Goal: Book appointment/travel/reservation

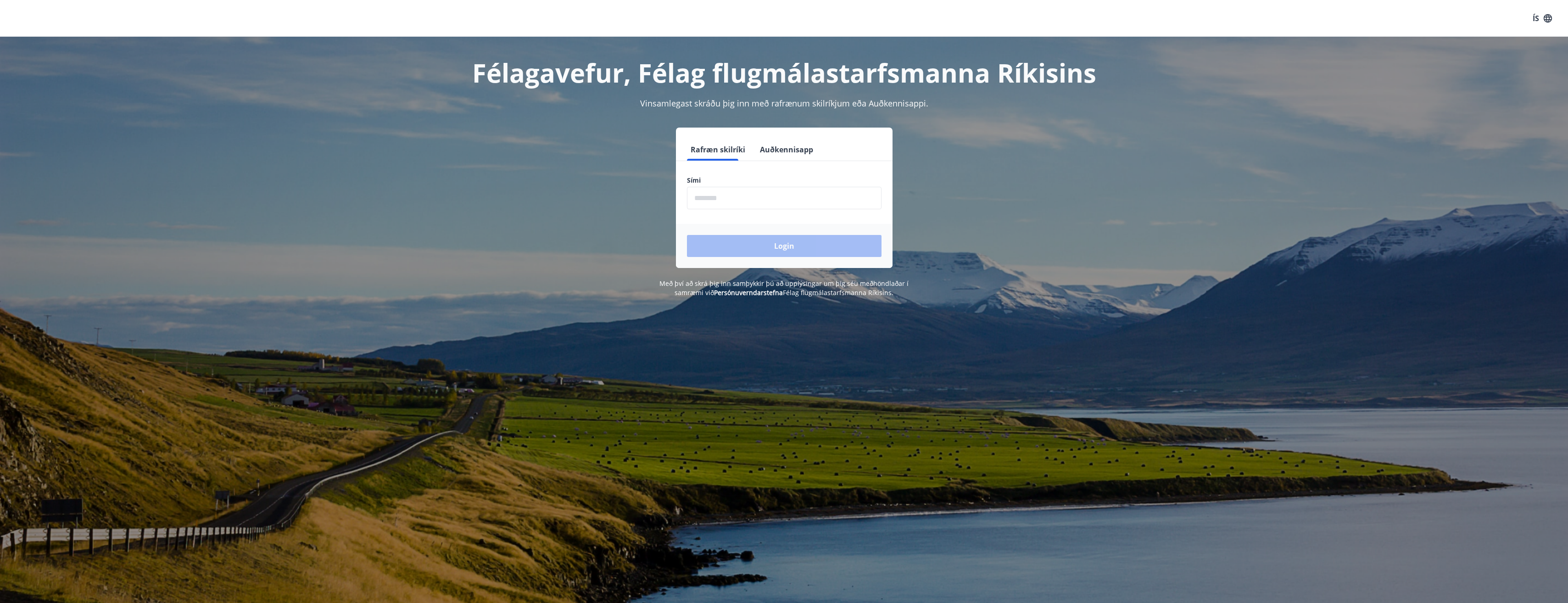
click at [726, 198] on input "phone" at bounding box center [784, 198] width 194 height 23
type input "********"
click at [745, 253] on button "Login" at bounding box center [784, 246] width 194 height 22
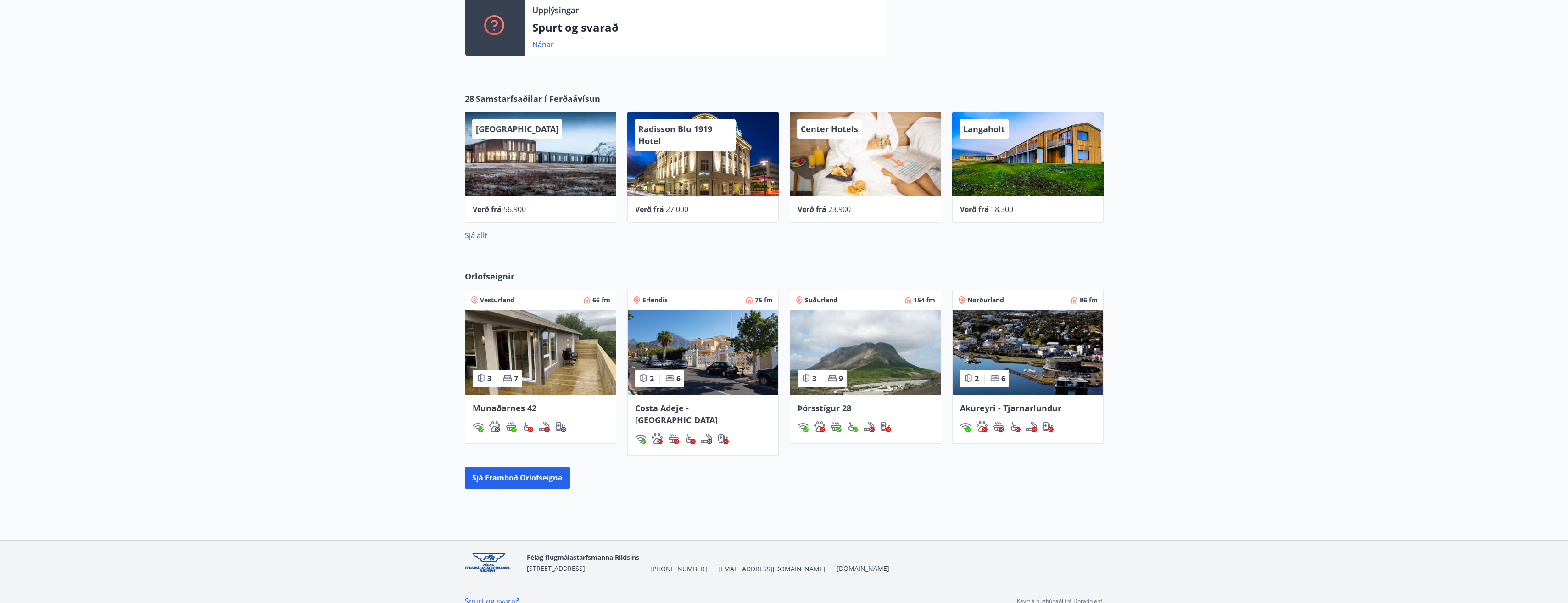
scroll to position [331, 0]
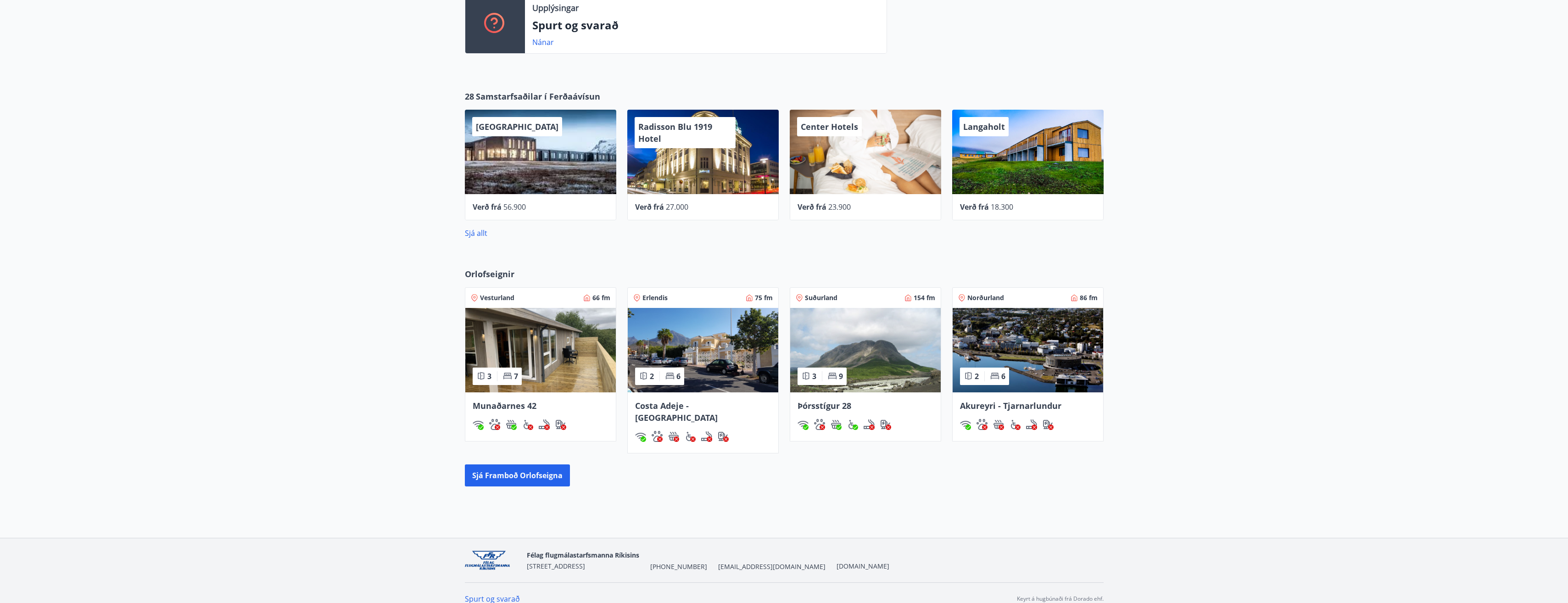
click at [819, 409] on span "Þórsstígur 28" at bounding box center [825, 406] width 54 height 11
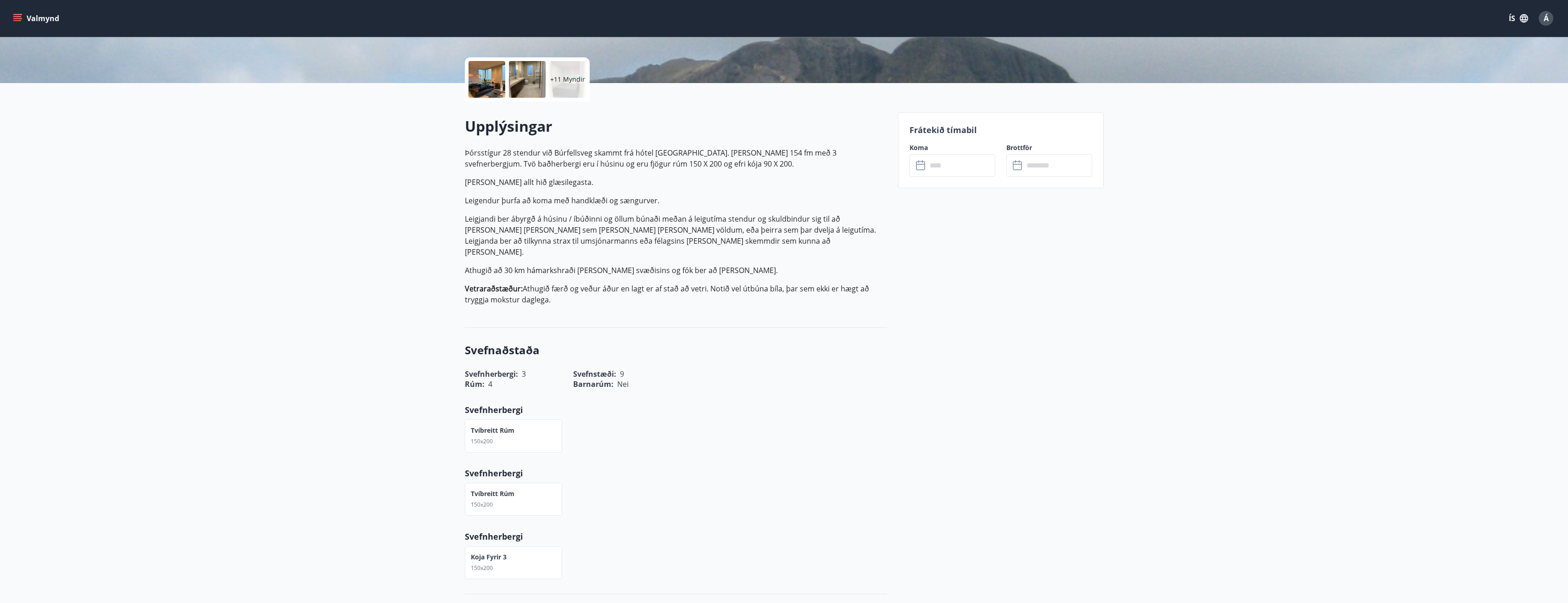
scroll to position [183, 0]
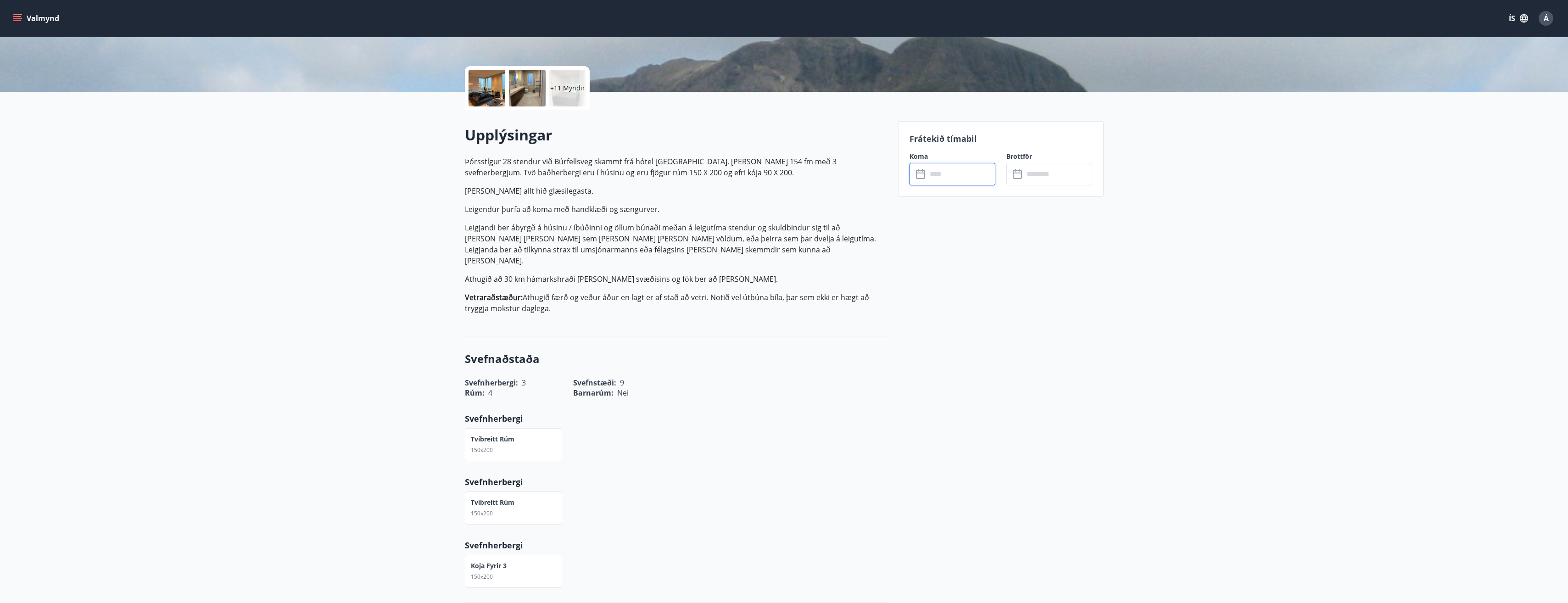
click at [938, 170] on input "text" at bounding box center [961, 174] width 68 height 23
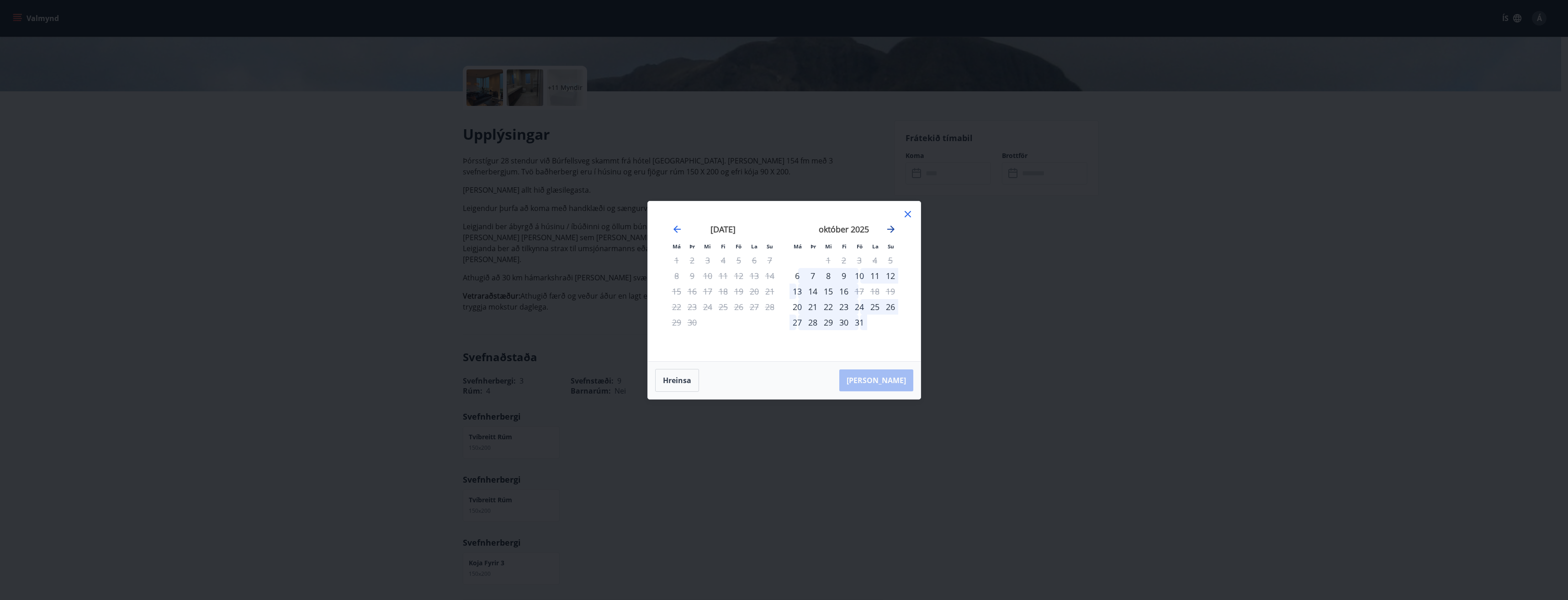
click at [895, 229] on icon "Move forward to switch to the next month." at bounding box center [891, 229] width 11 height 11
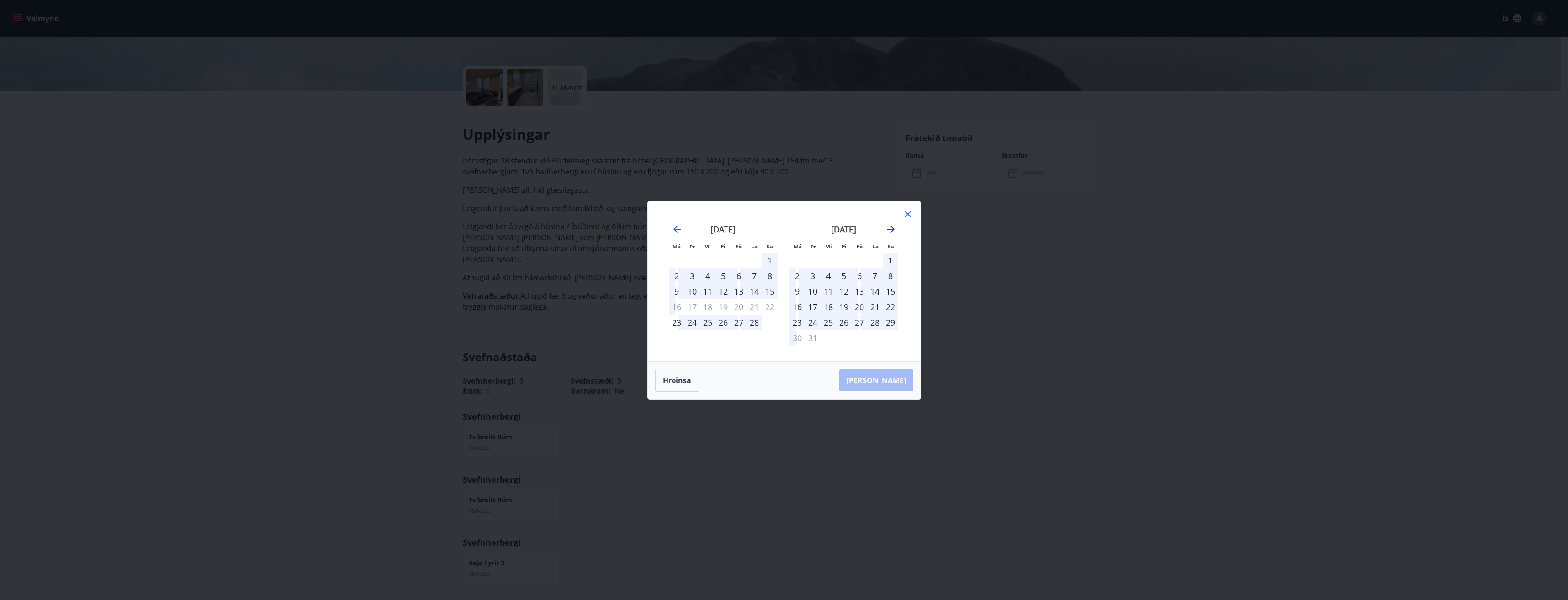
click at [895, 229] on icon "Move forward to switch to the next month." at bounding box center [891, 229] width 11 height 11
click at [844, 305] on div "23" at bounding box center [844, 307] width 16 height 16
click at [863, 307] on div "24" at bounding box center [859, 307] width 16 height 16
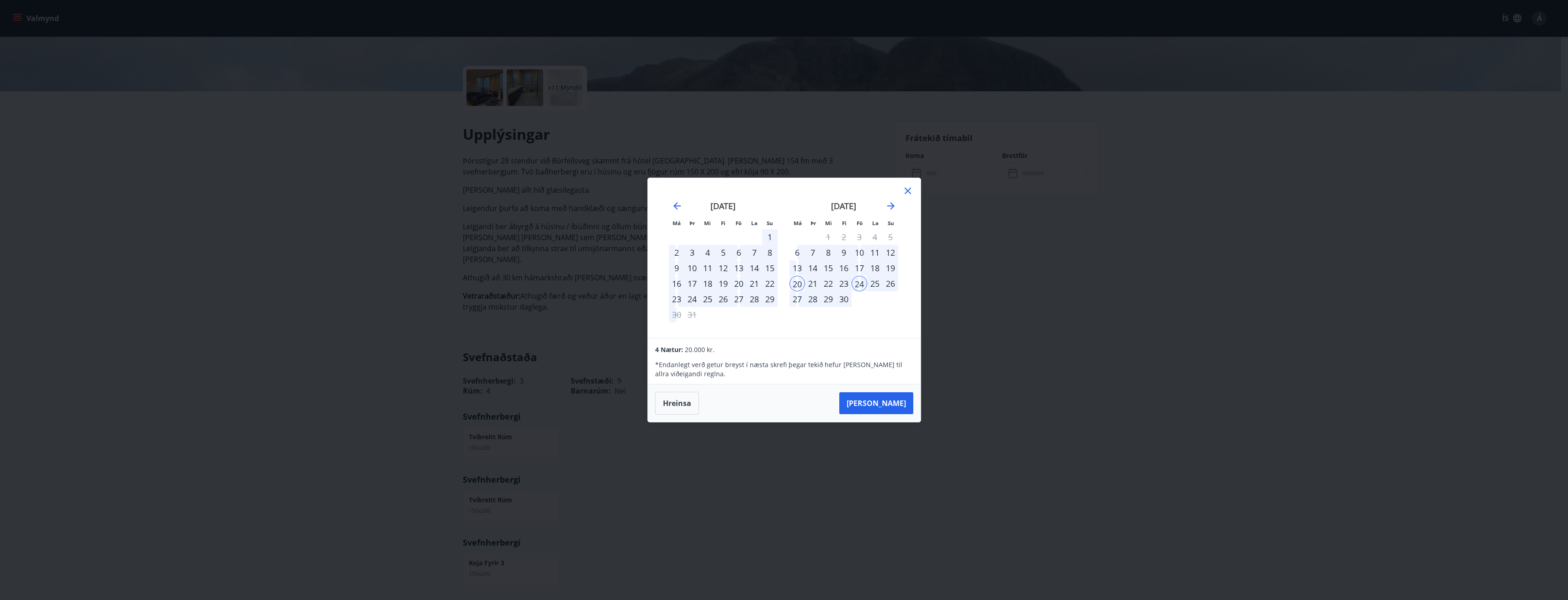
click at [863, 283] on div "24" at bounding box center [859, 284] width 16 height 16
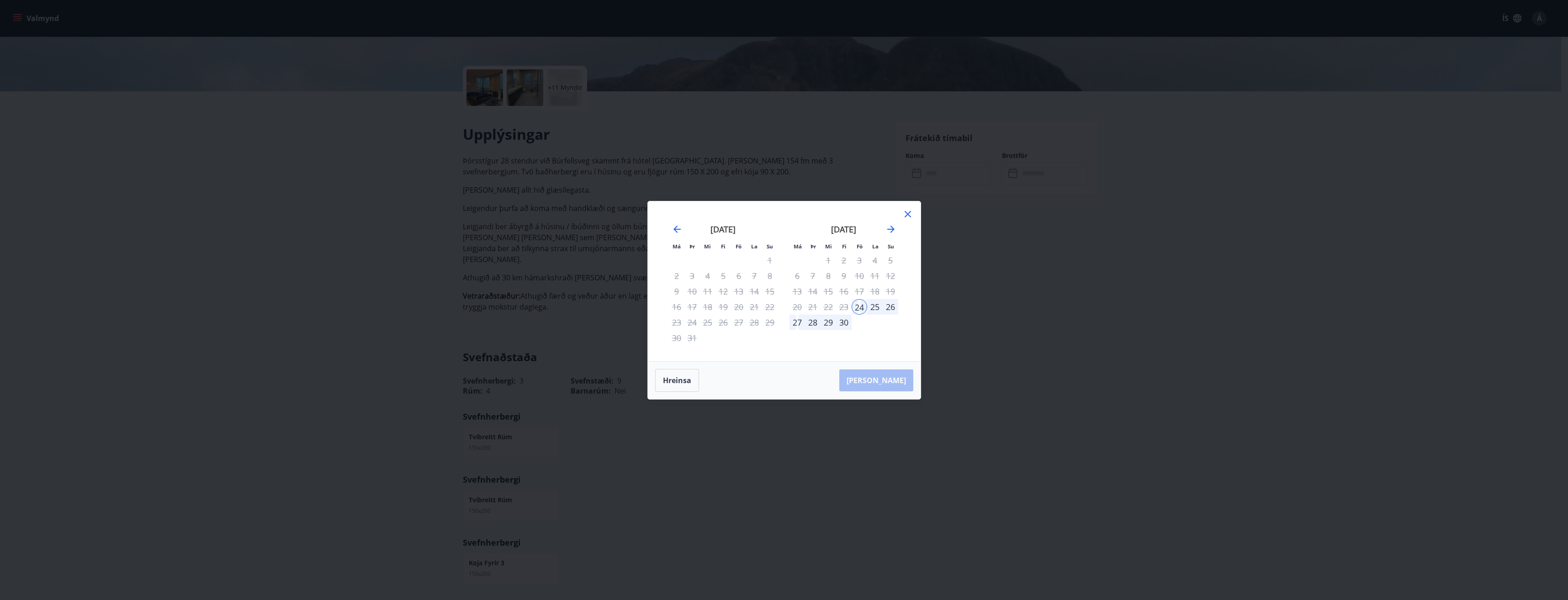
click at [794, 321] on div "27" at bounding box center [797, 323] width 16 height 16
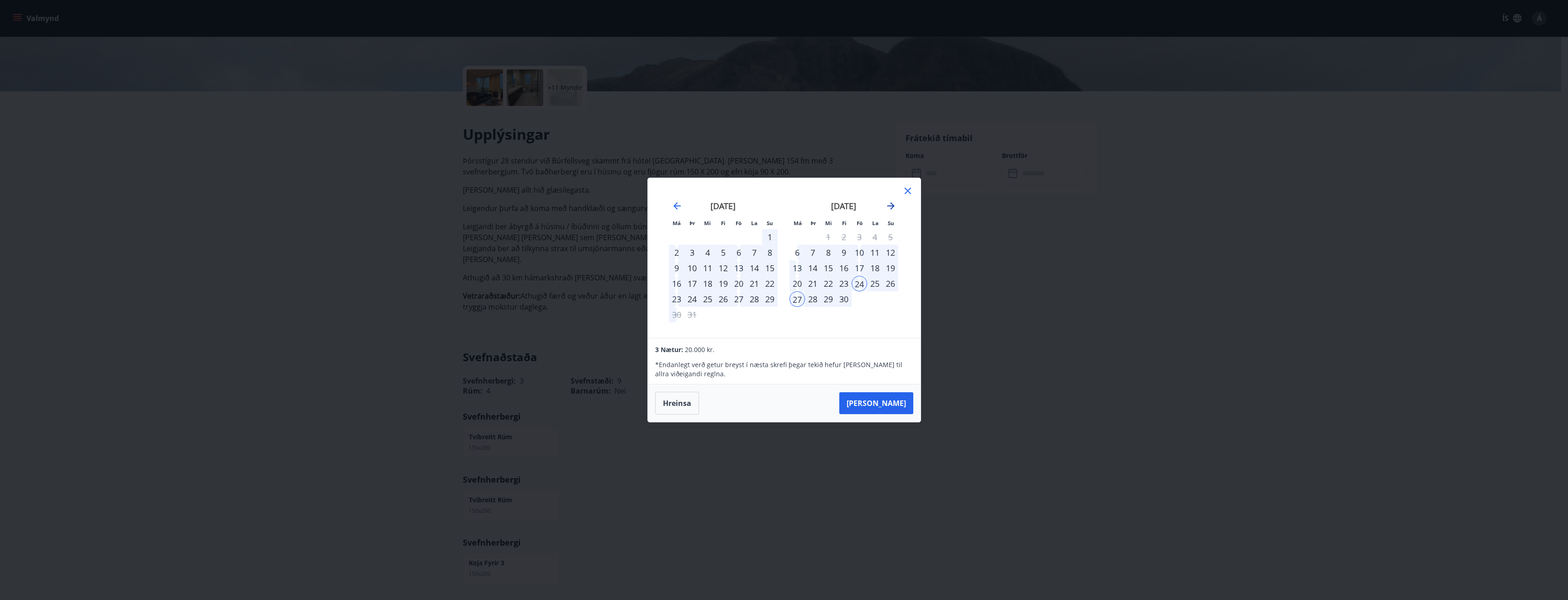
click at [891, 208] on icon "Move forward to switch to the next month." at bounding box center [891, 206] width 7 height 7
click at [854, 237] on div "1" at bounding box center [859, 237] width 16 height 16
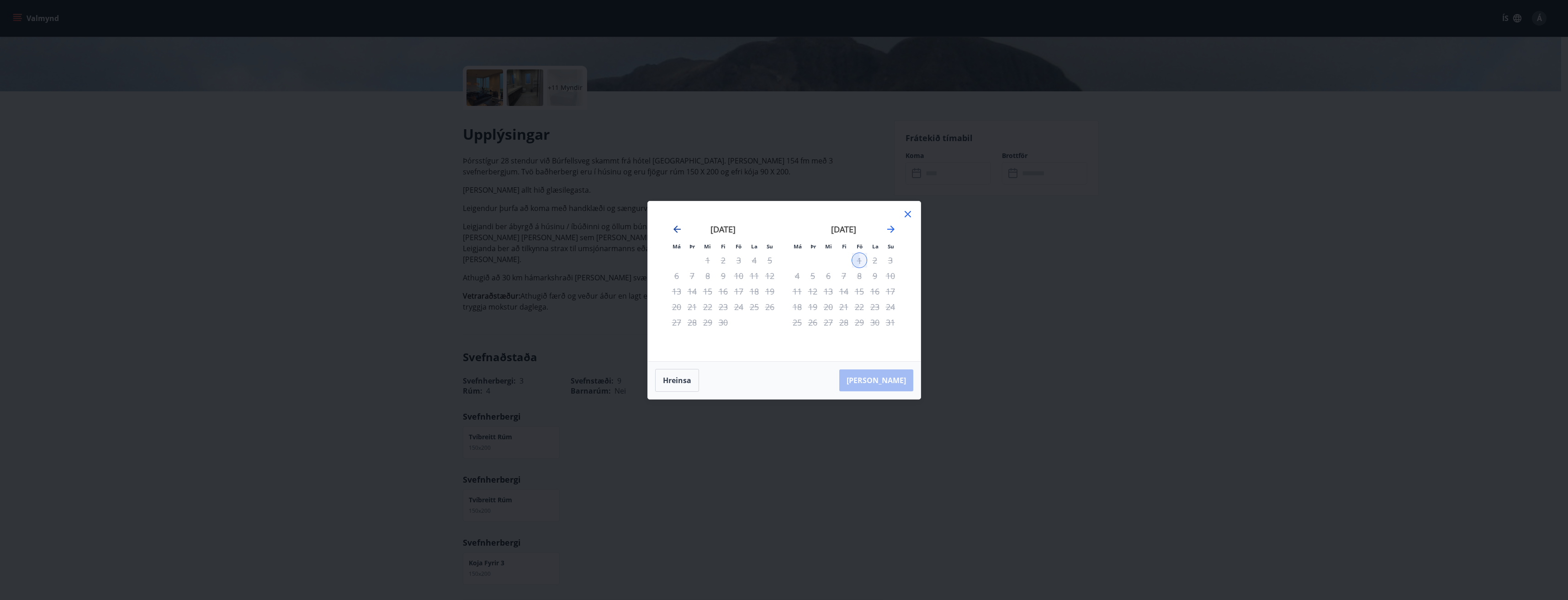
click at [677, 230] on icon "Move backward to switch to the previous month." at bounding box center [677, 229] width 11 height 11
click at [682, 380] on button "Hreinsa" at bounding box center [677, 380] width 44 height 23
click at [905, 211] on icon at bounding box center [908, 214] width 7 height 7
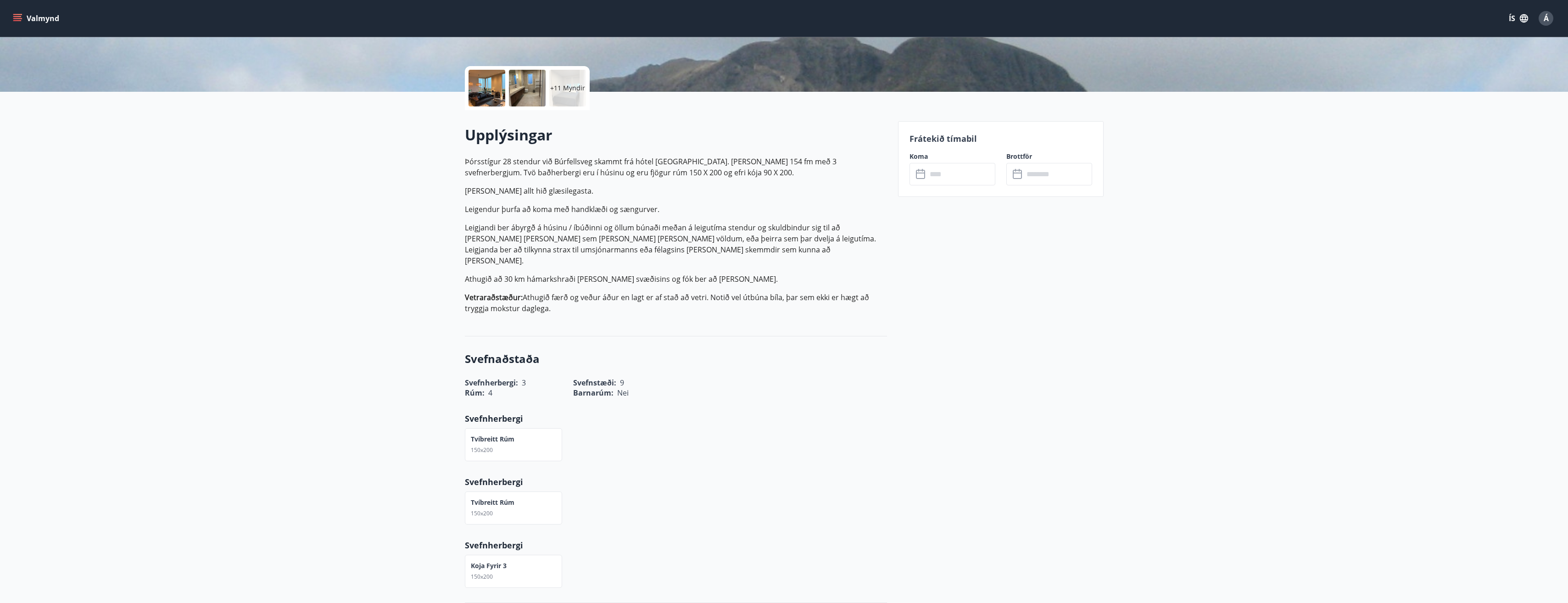
click at [951, 188] on div "Frátekið tímabil Koma ​ ​ Brottför ​ ​" at bounding box center [1001, 159] width 205 height 76
click at [946, 179] on input "text" at bounding box center [961, 174] width 68 height 23
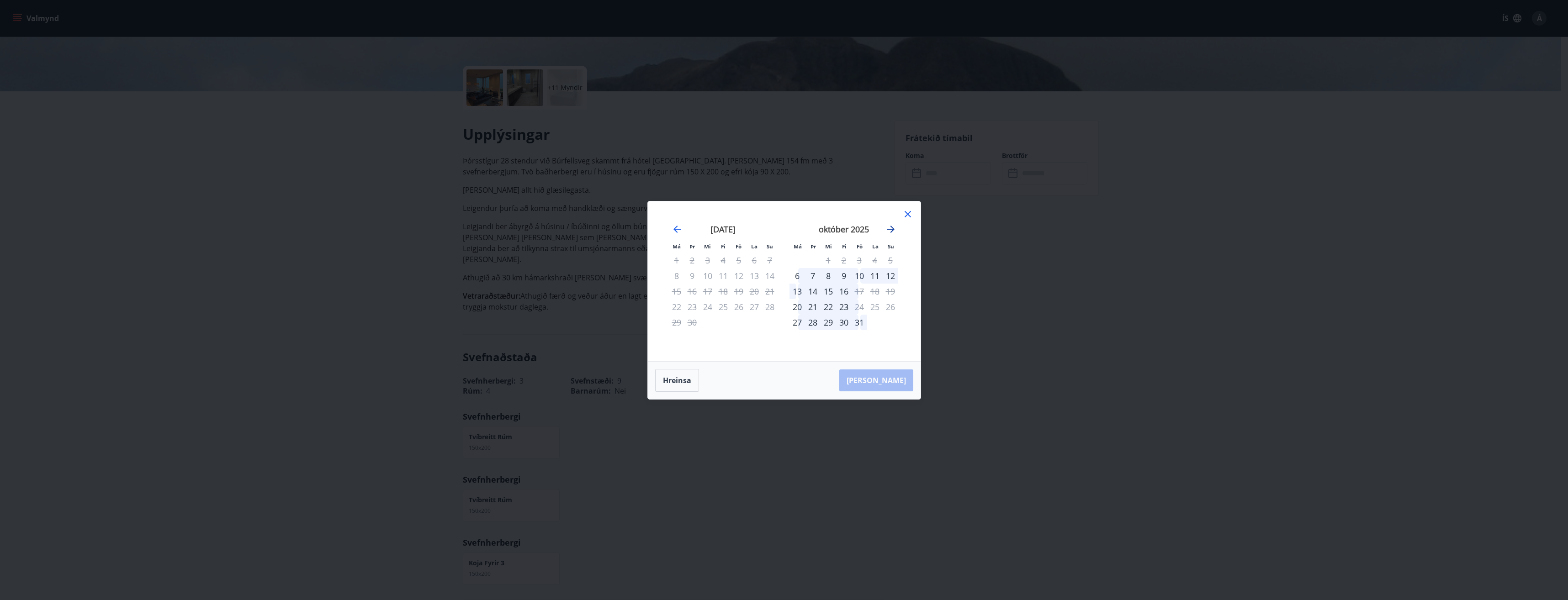
click at [892, 225] on icon "Move forward to switch to the next month." at bounding box center [891, 229] width 11 height 11
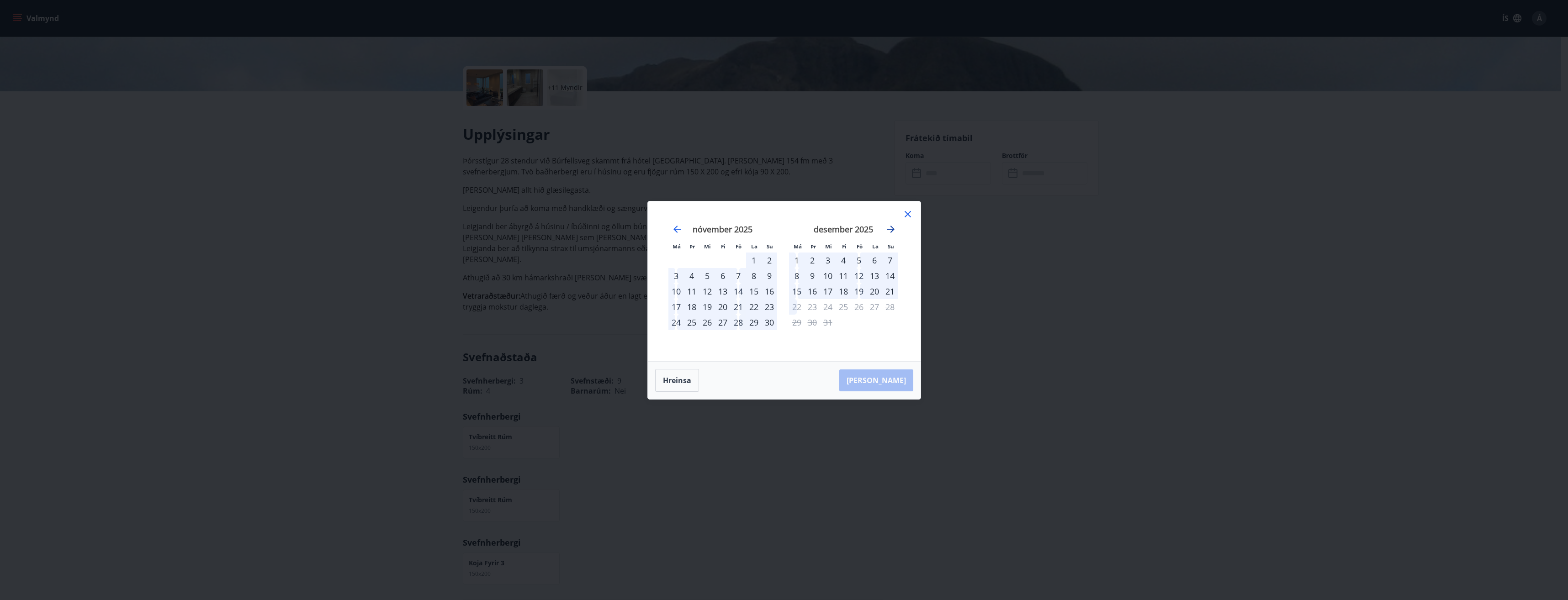
click at [892, 225] on icon "Move forward to switch to the next month." at bounding box center [891, 229] width 11 height 11
click at [794, 307] on div "20" at bounding box center [797, 307] width 16 height 16
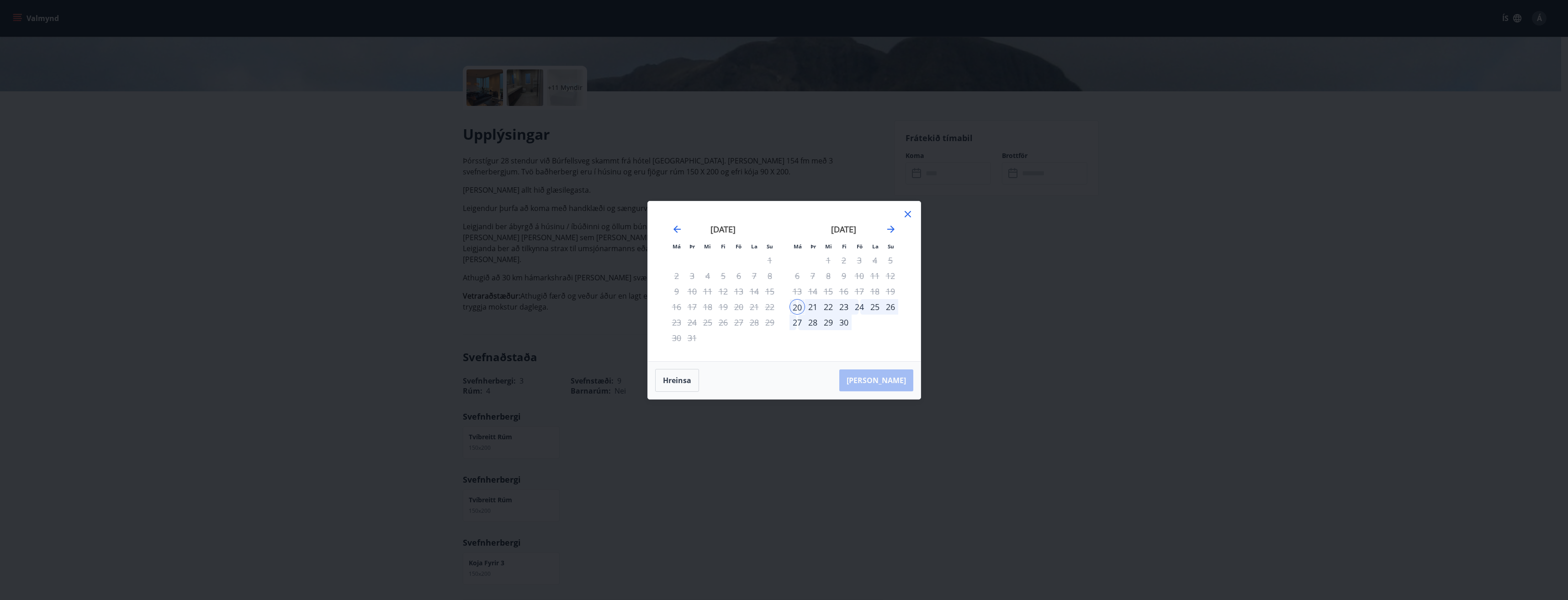
click at [796, 323] on div "27" at bounding box center [797, 323] width 16 height 16
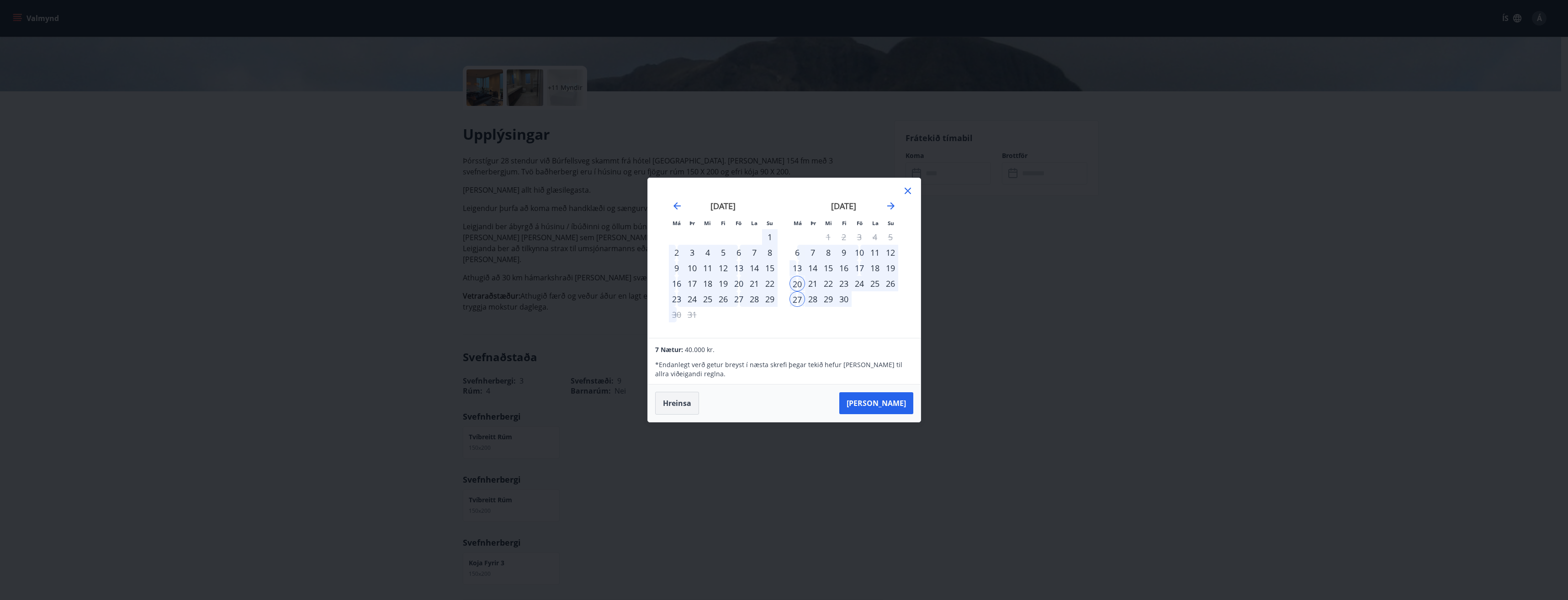
click at [690, 405] on button "Hreinsa" at bounding box center [677, 403] width 44 height 23
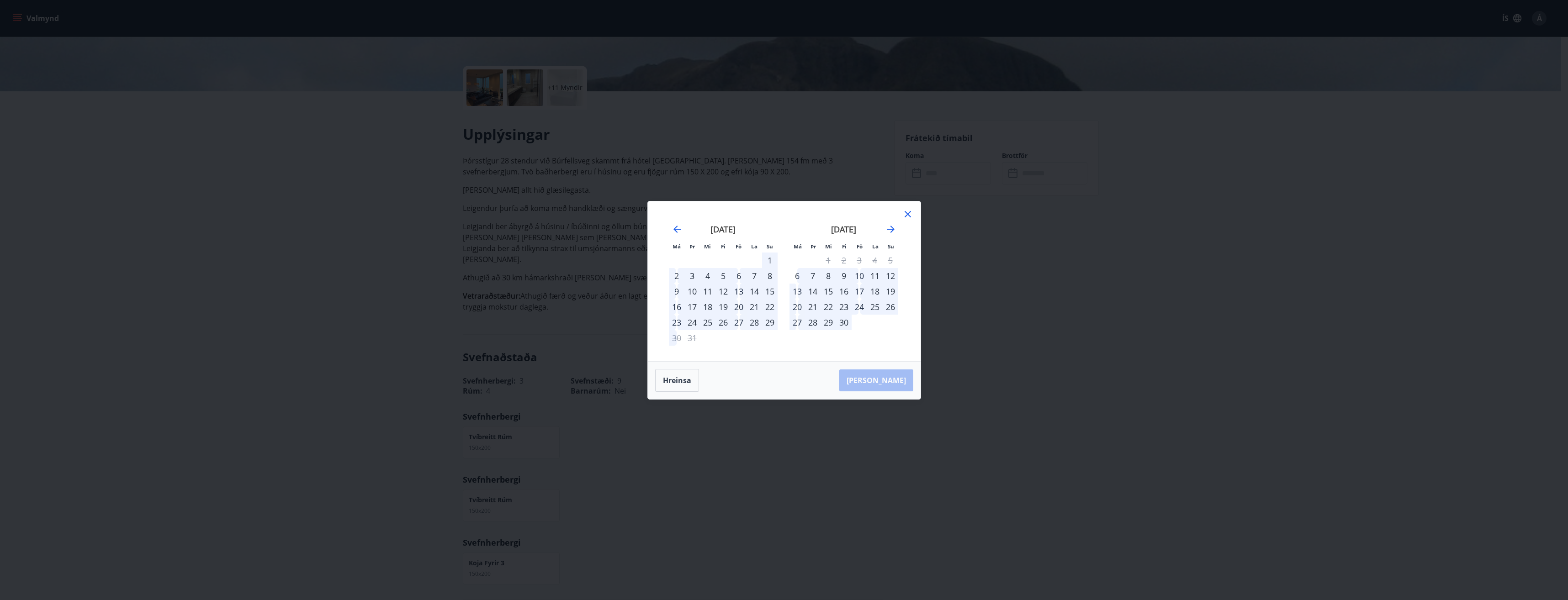
click at [908, 213] on icon at bounding box center [908, 214] width 7 height 7
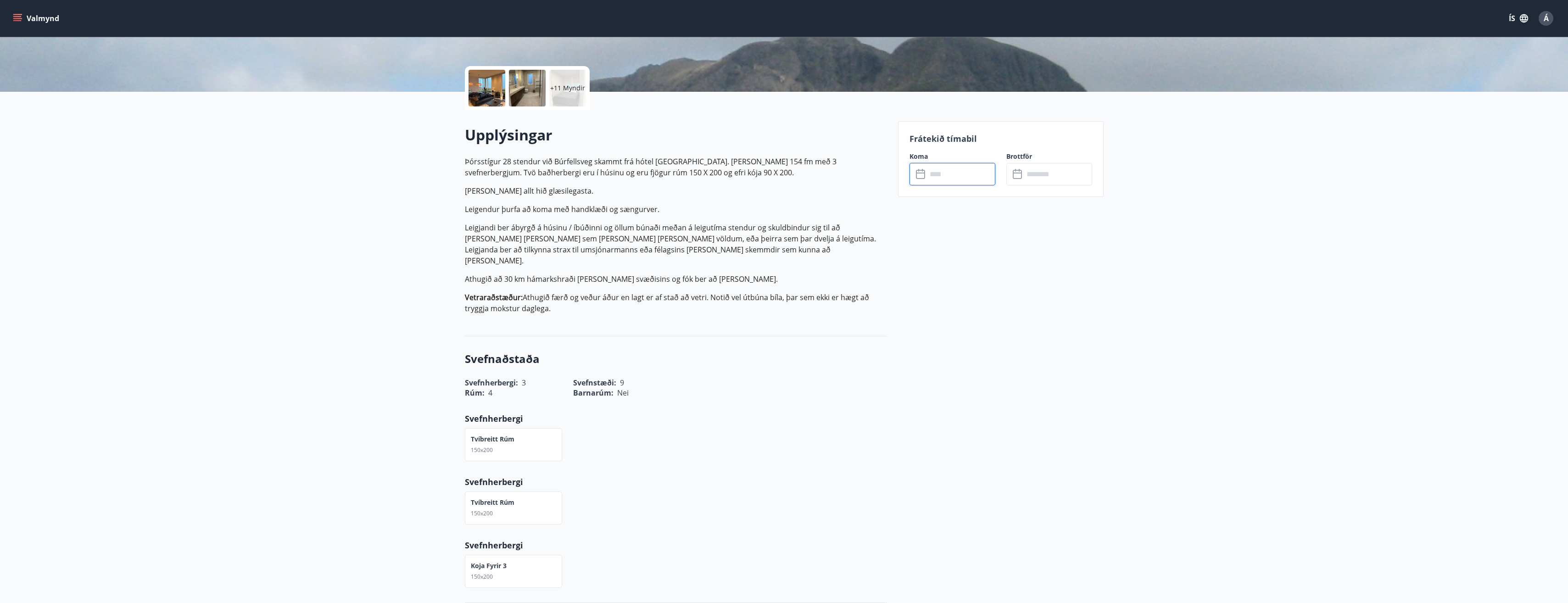
click at [935, 172] on input "text" at bounding box center [961, 174] width 68 height 23
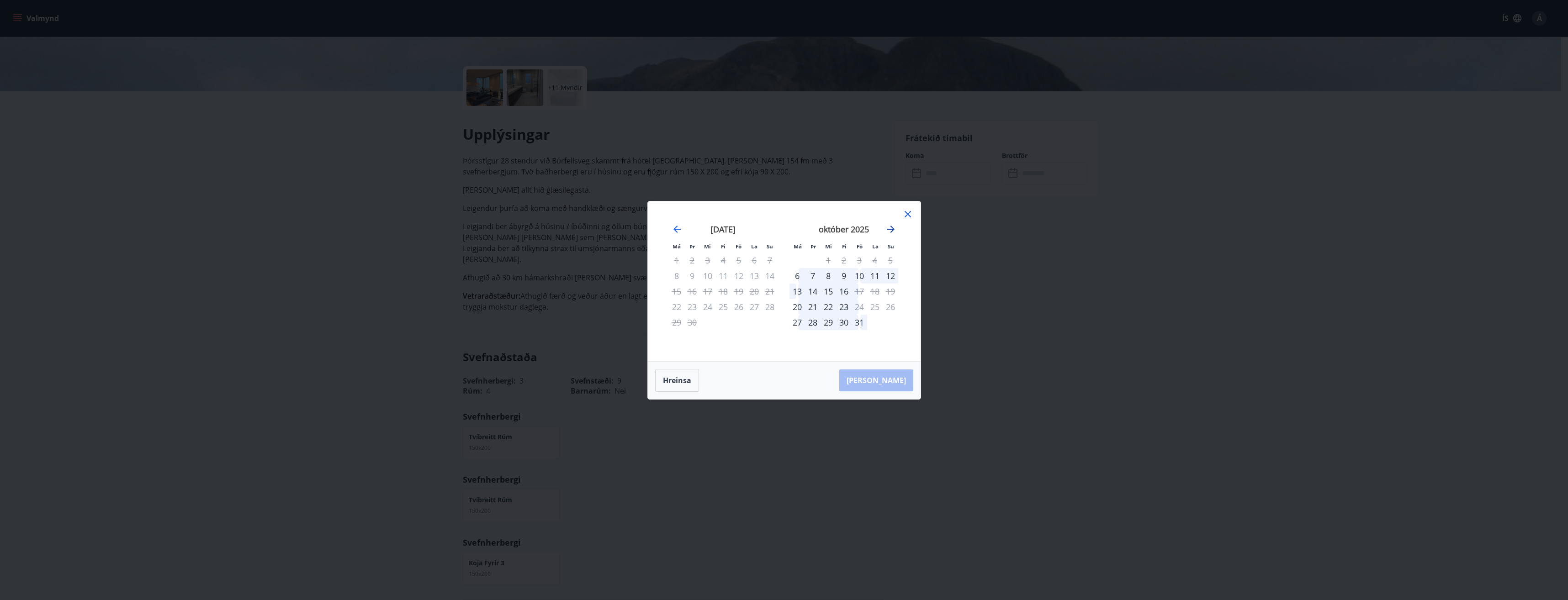
click at [892, 229] on icon "Move forward to switch to the next month." at bounding box center [891, 229] width 7 height 7
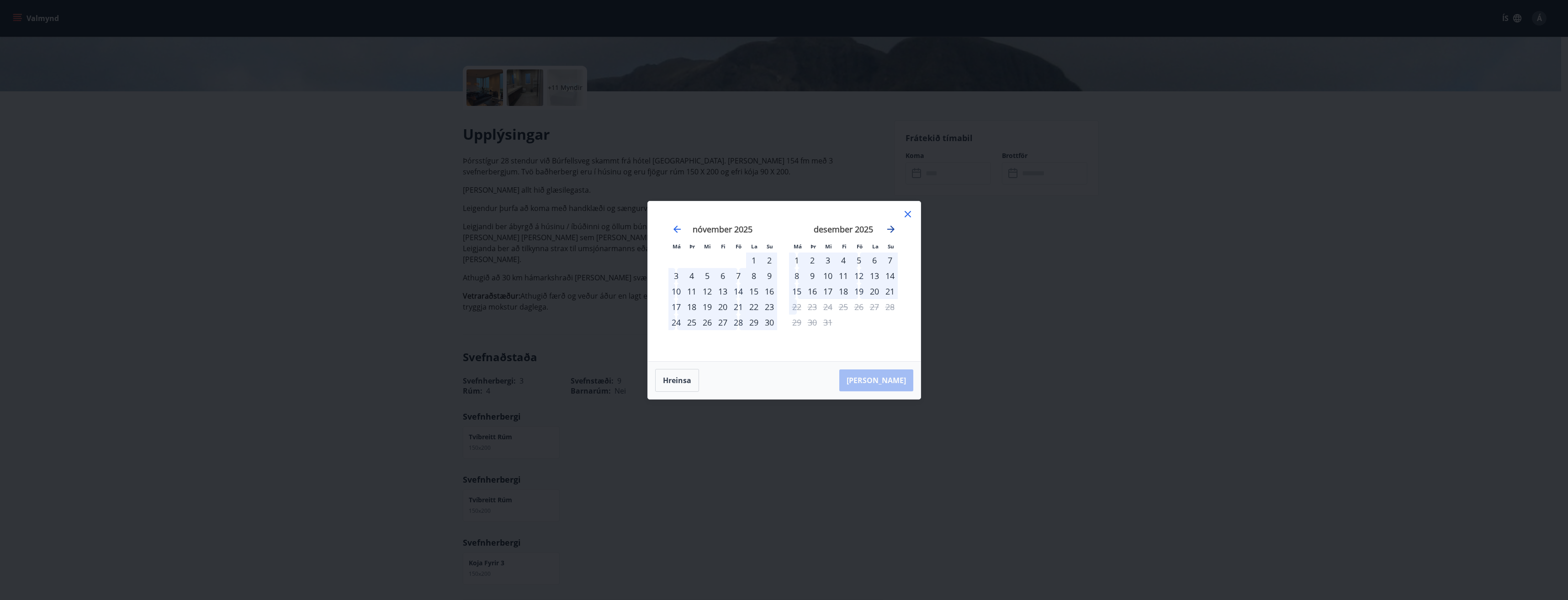
click at [892, 229] on icon "Move forward to switch to the next month." at bounding box center [891, 229] width 7 height 7
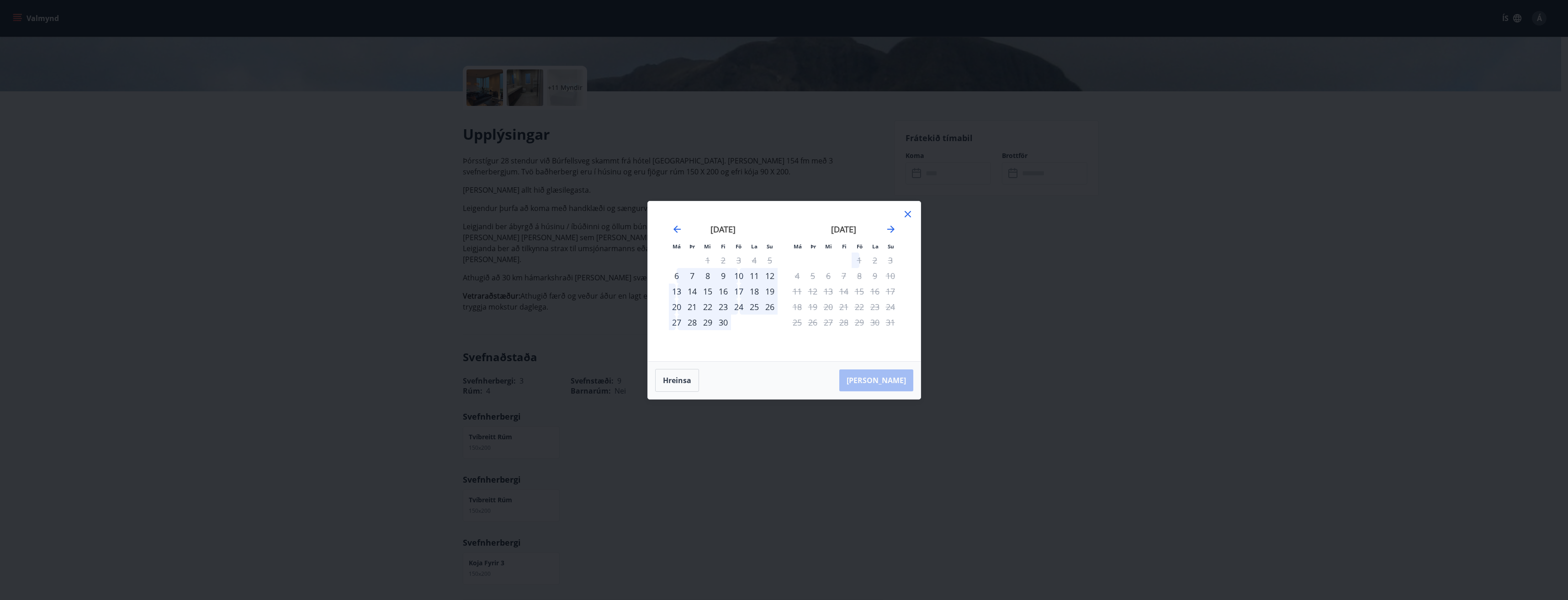
click at [906, 214] on icon at bounding box center [908, 214] width 11 height 11
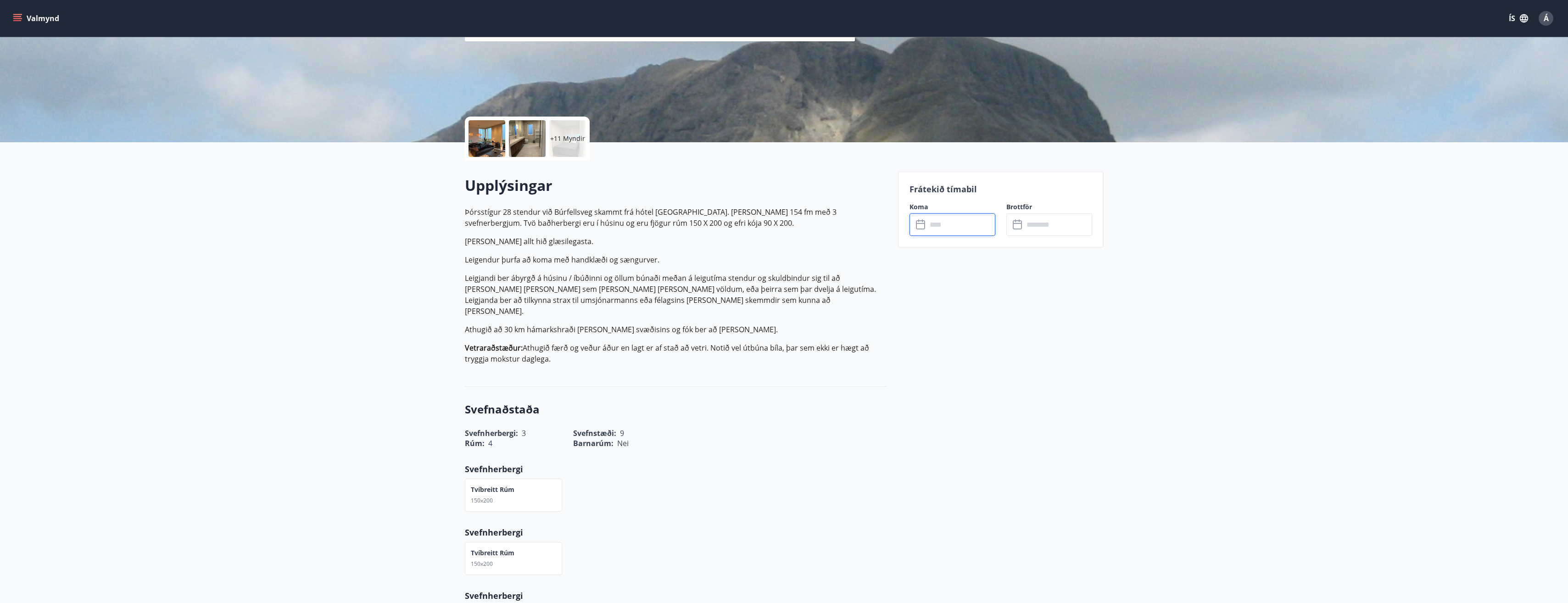
scroll to position [0, 0]
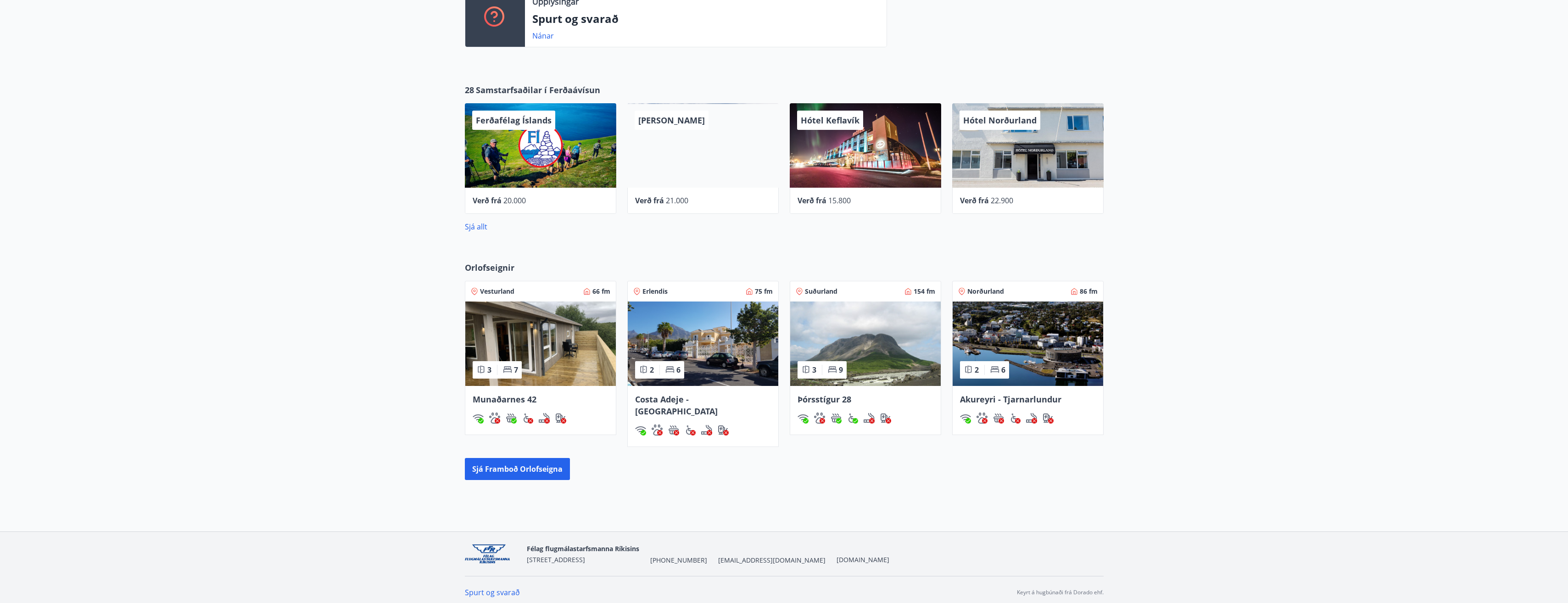
scroll to position [331, 0]
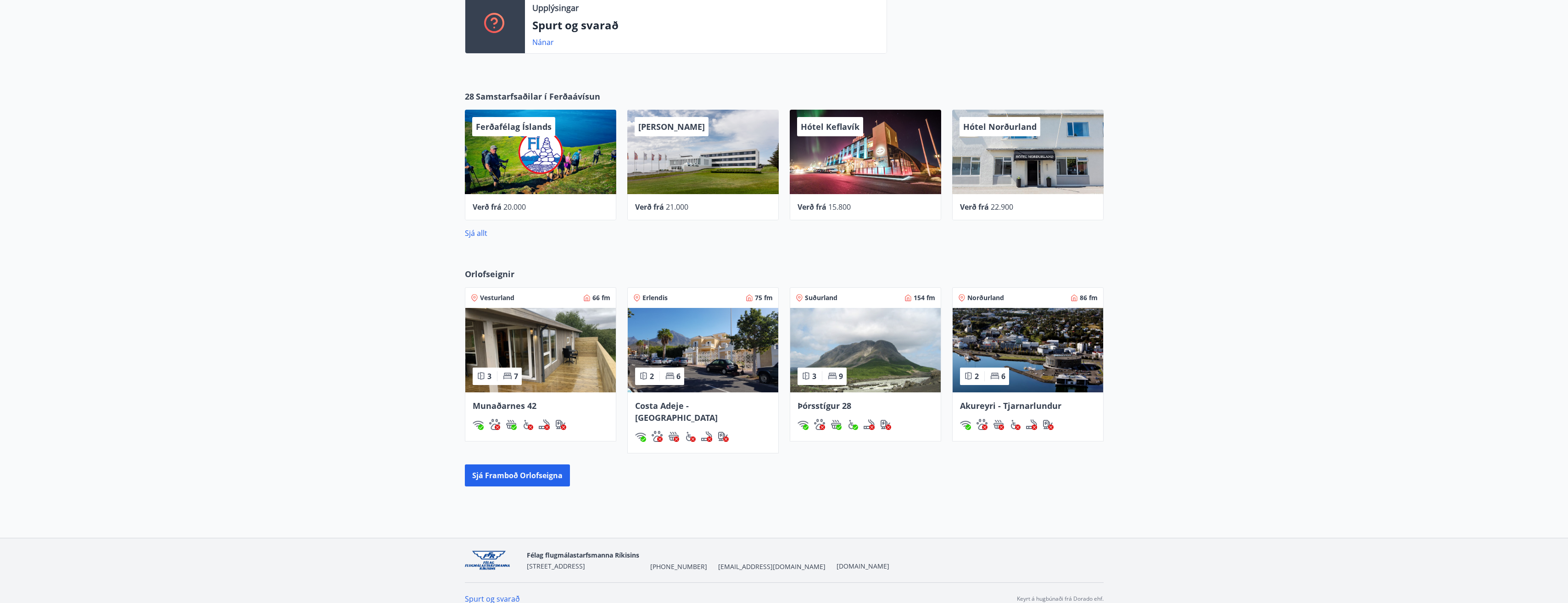
click at [536, 343] on img at bounding box center [540, 350] width 150 height 84
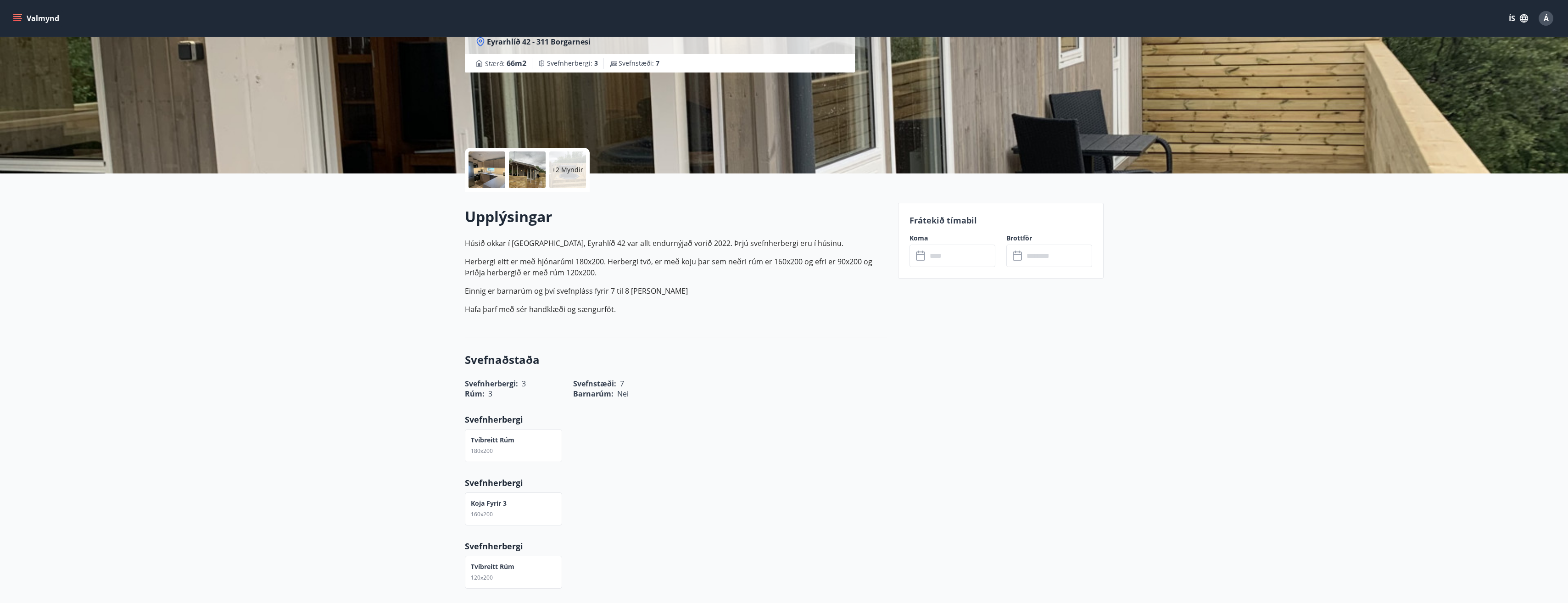
scroll to position [138, 0]
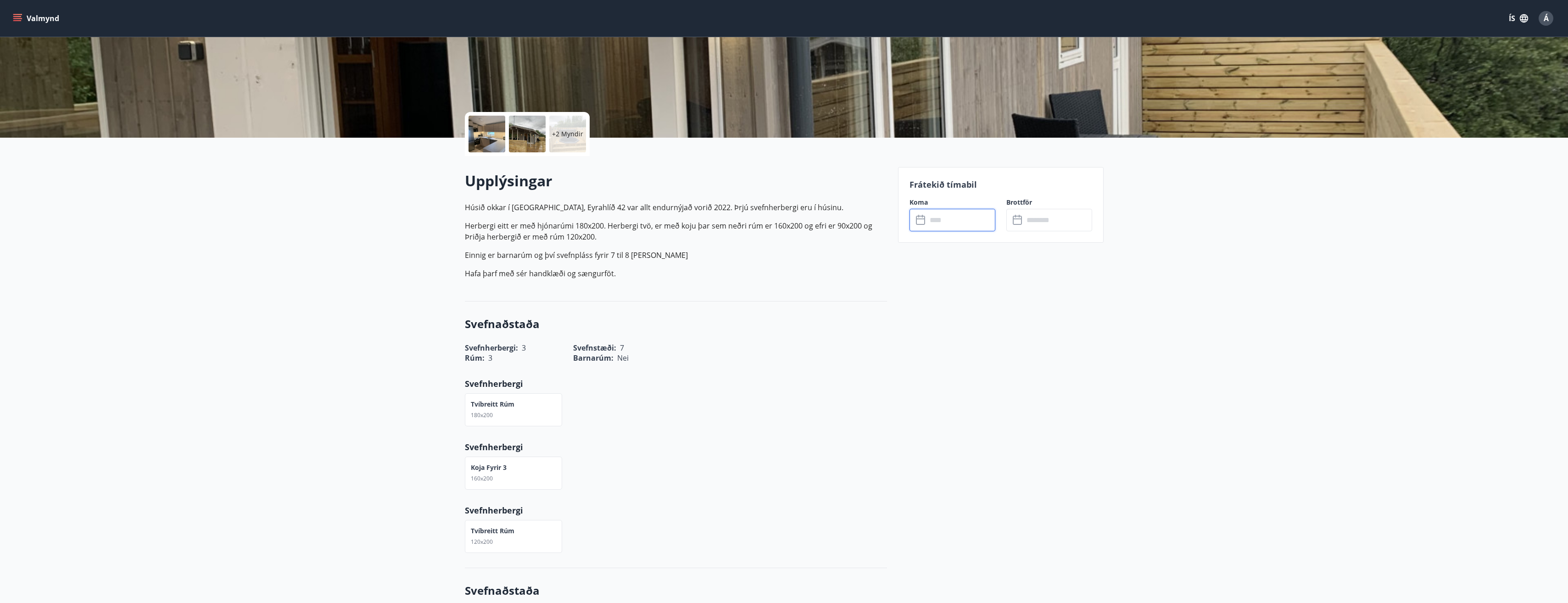
click at [958, 221] on input "text" at bounding box center [961, 220] width 68 height 23
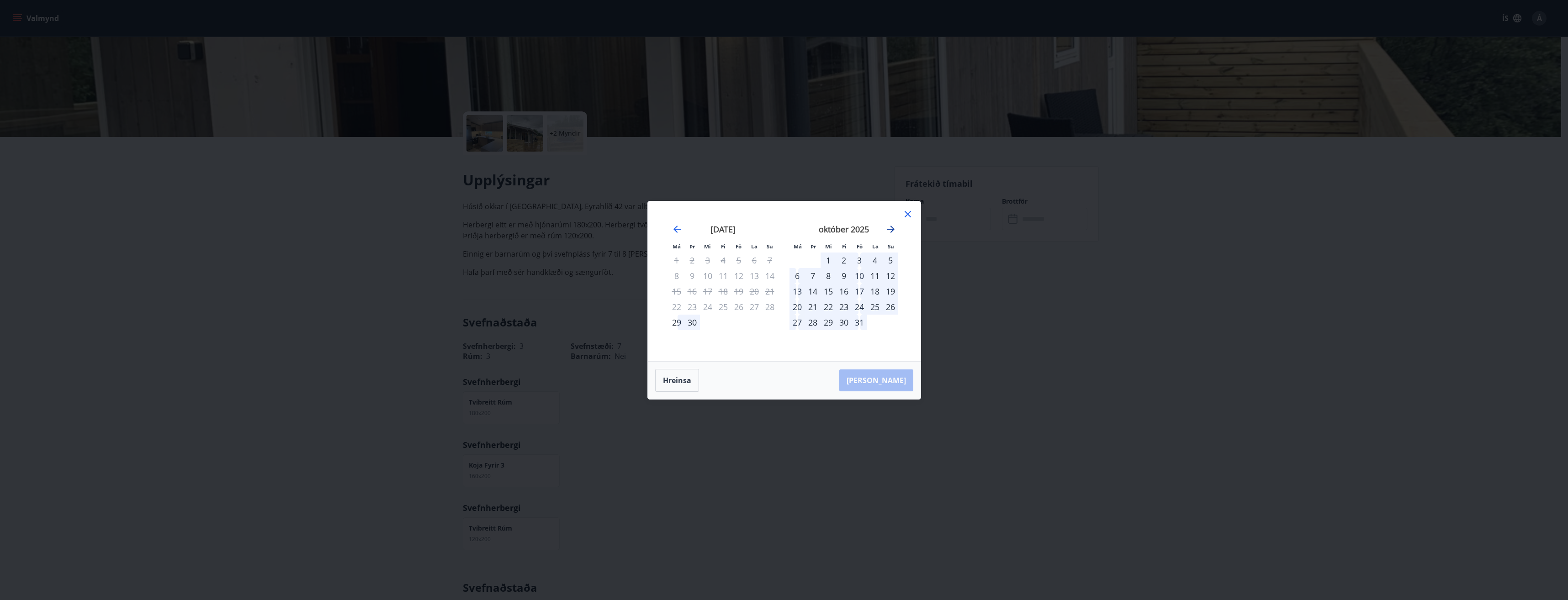
click at [893, 231] on icon "Move forward to switch to the next month." at bounding box center [891, 229] width 7 height 7
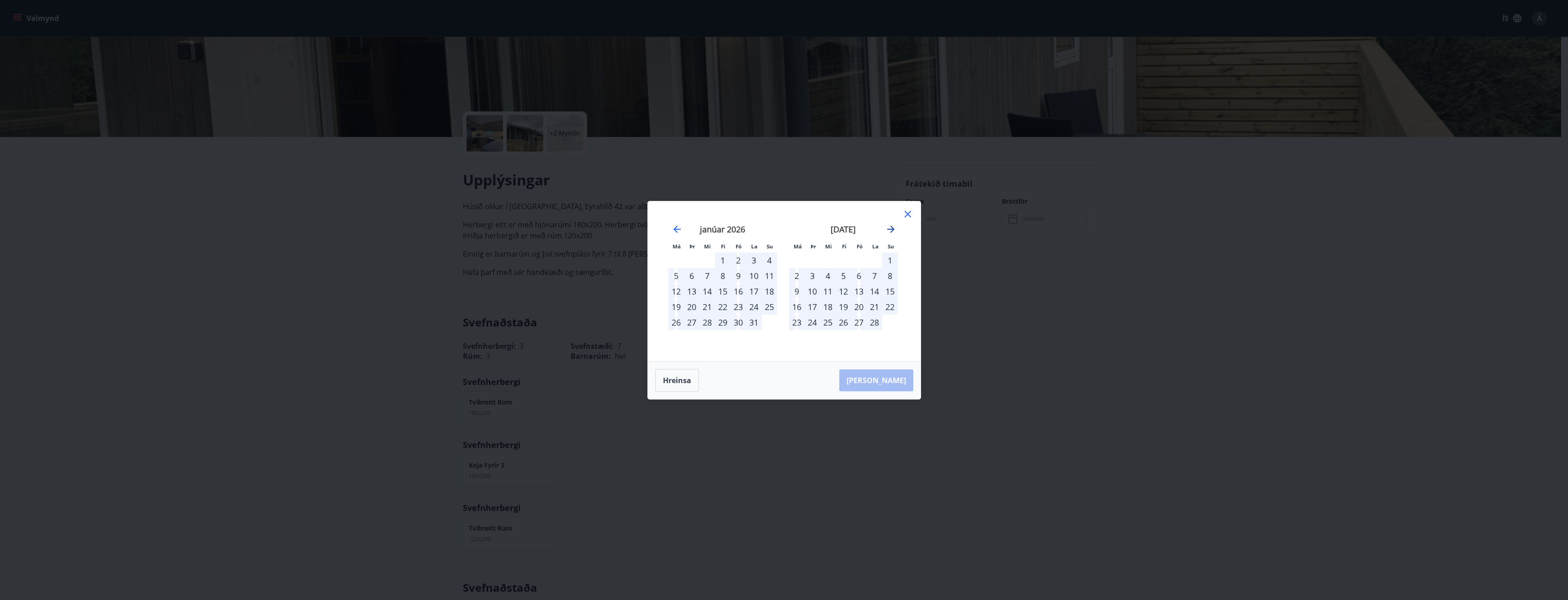
click at [889, 226] on icon "Move forward to switch to the next month." at bounding box center [891, 229] width 11 height 11
click at [677, 227] on icon "Move backward to switch to the previous month." at bounding box center [677, 229] width 11 height 11
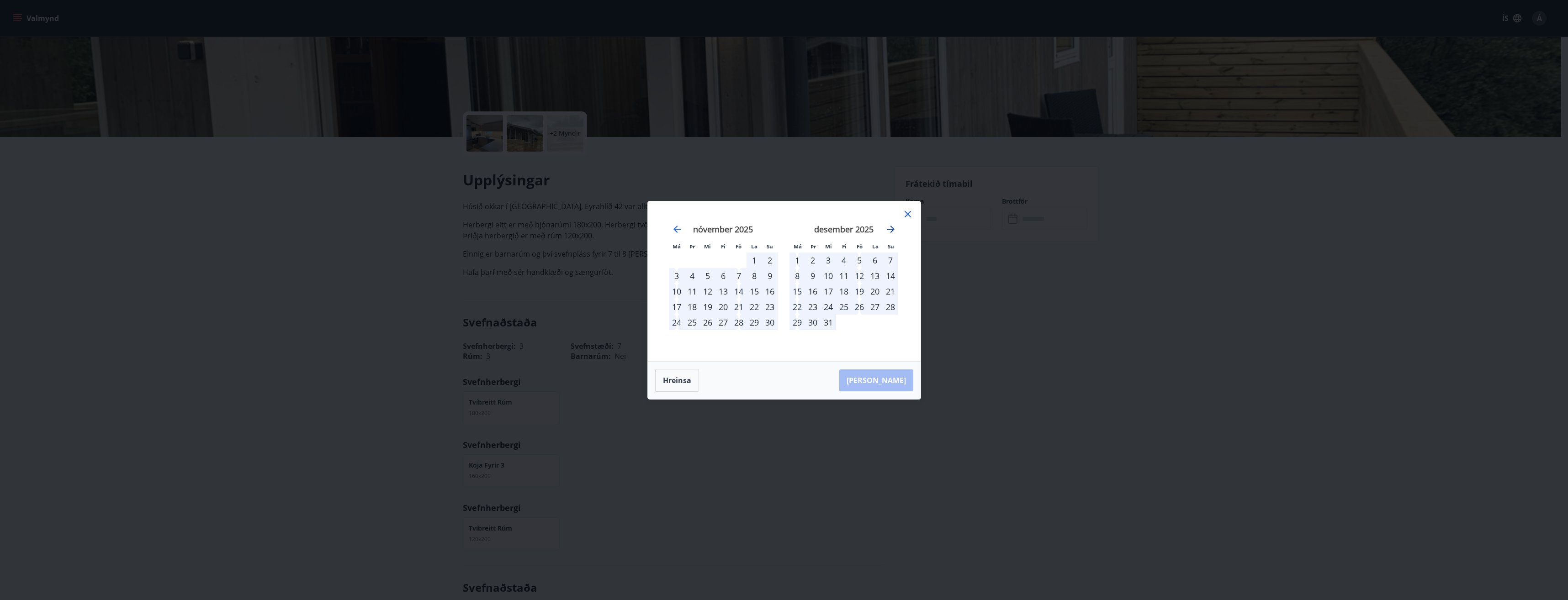
click at [889, 228] on icon "Move forward to switch to the next month." at bounding box center [891, 229] width 11 height 11
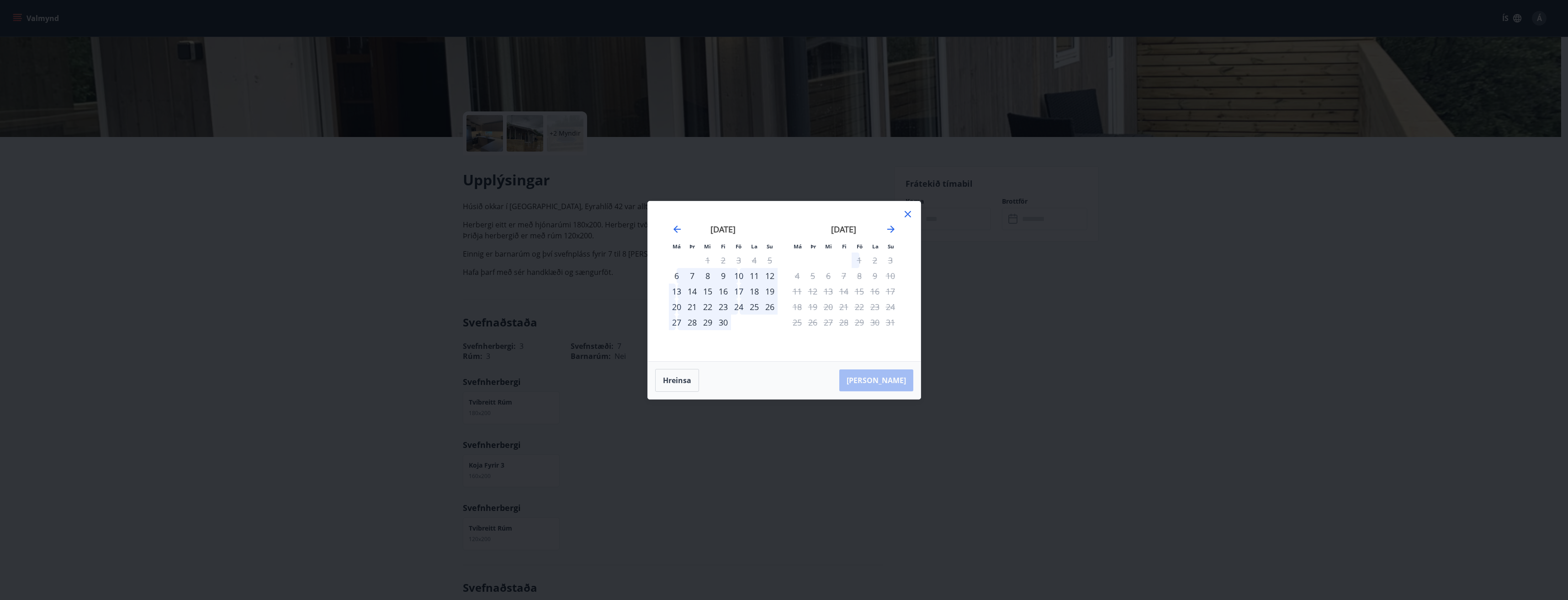
click at [740, 305] on div "24" at bounding box center [739, 307] width 16 height 16
click at [677, 321] on div "27" at bounding box center [677, 323] width 16 height 16
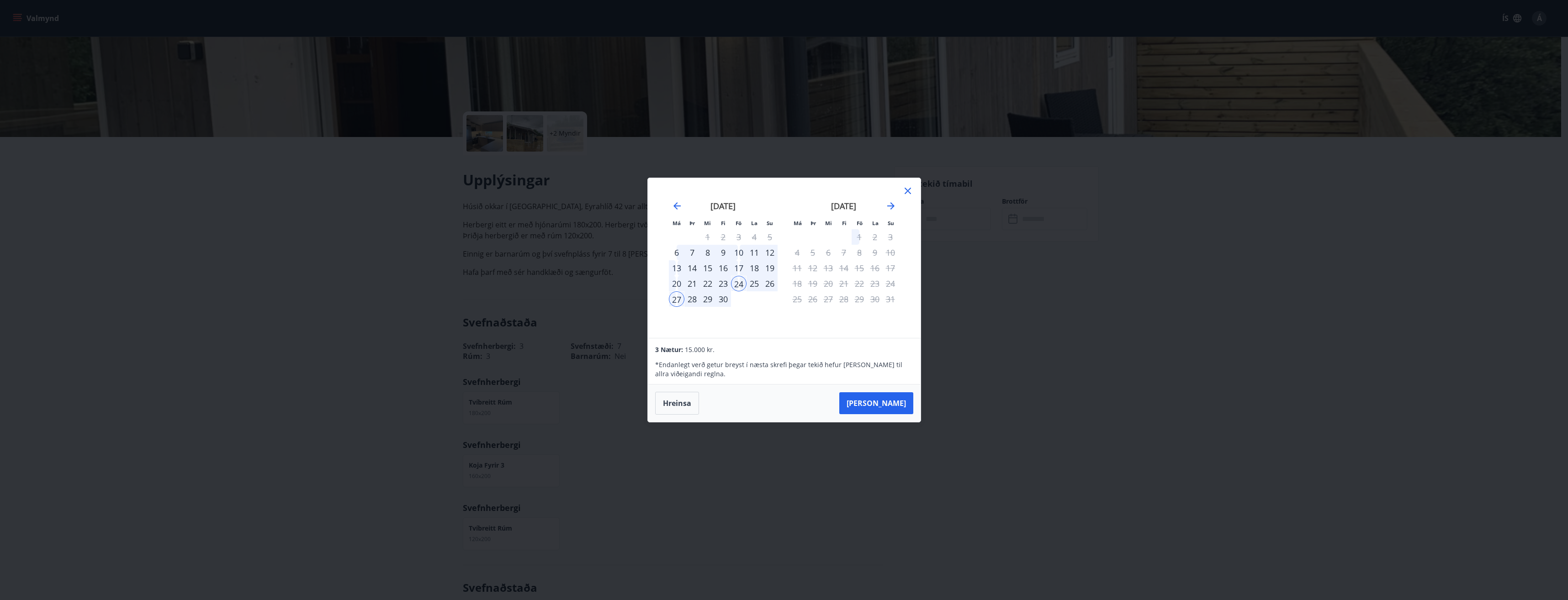
click at [906, 188] on icon at bounding box center [908, 191] width 11 height 11
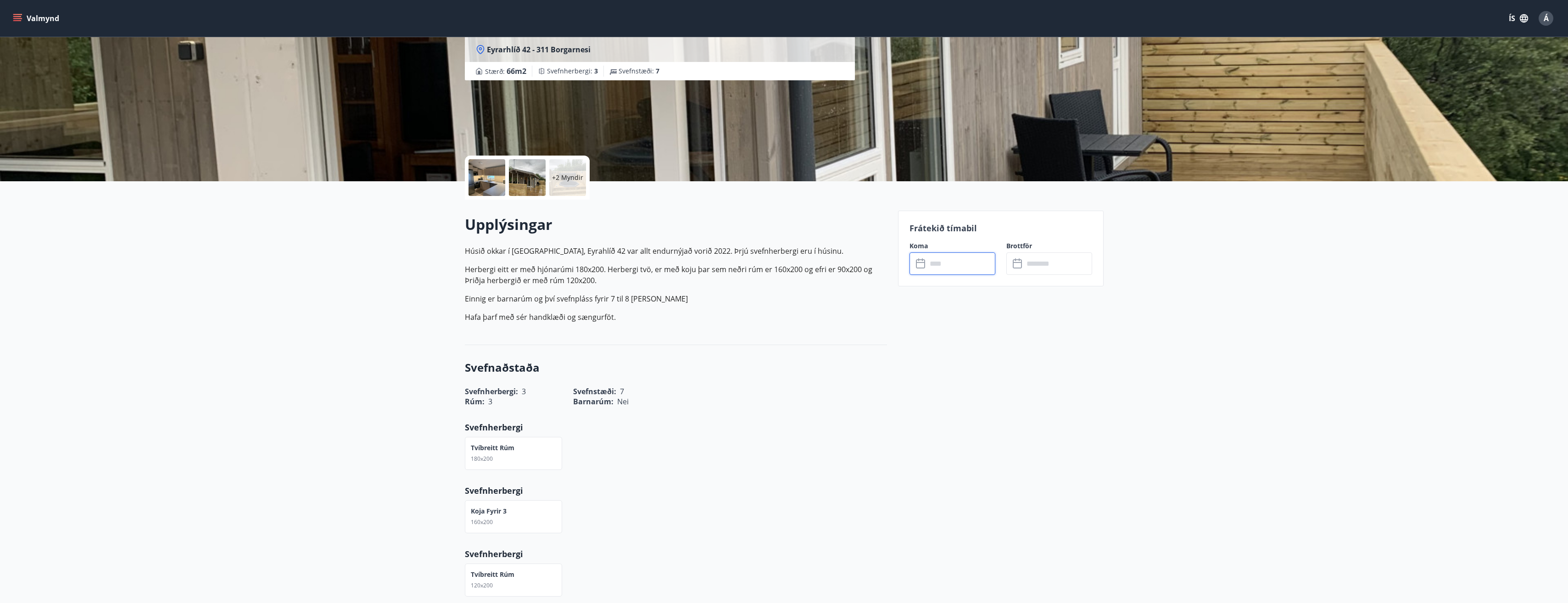
scroll to position [0, 0]
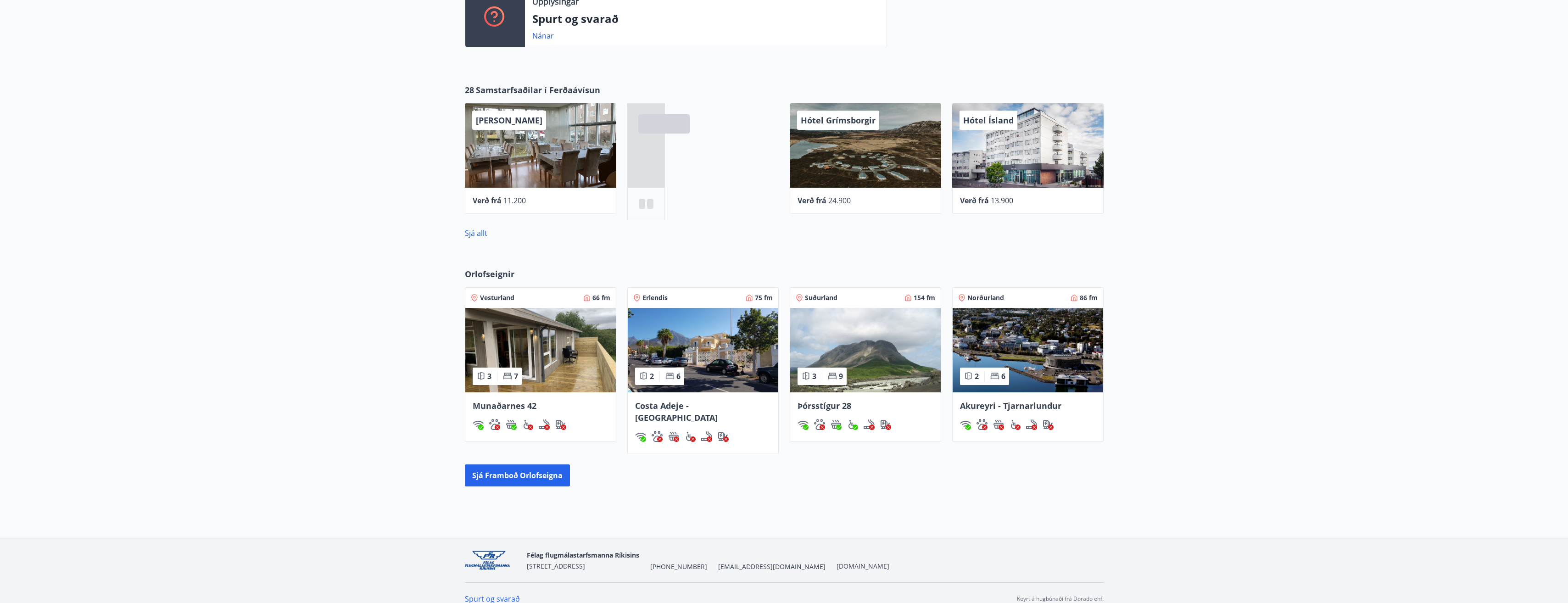
scroll to position [331, 0]
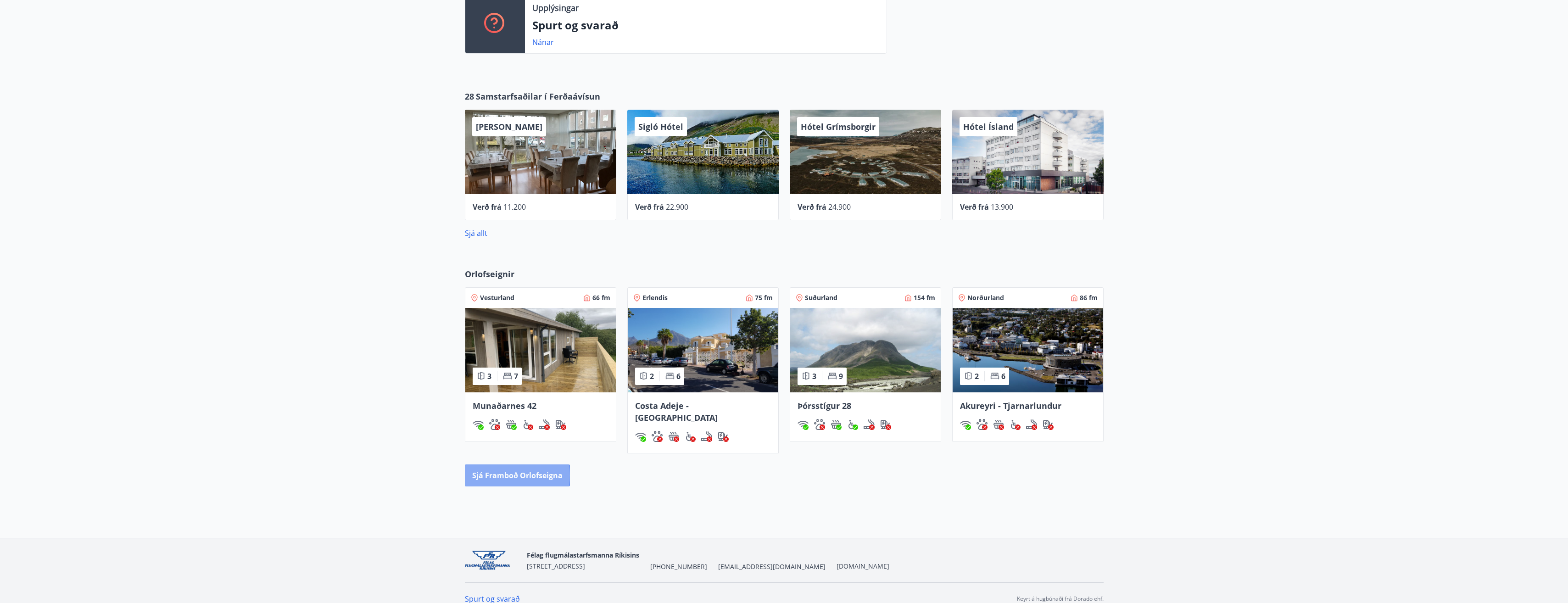
click at [488, 465] on button "Sjá framboð orlofseigna" at bounding box center [517, 476] width 105 height 22
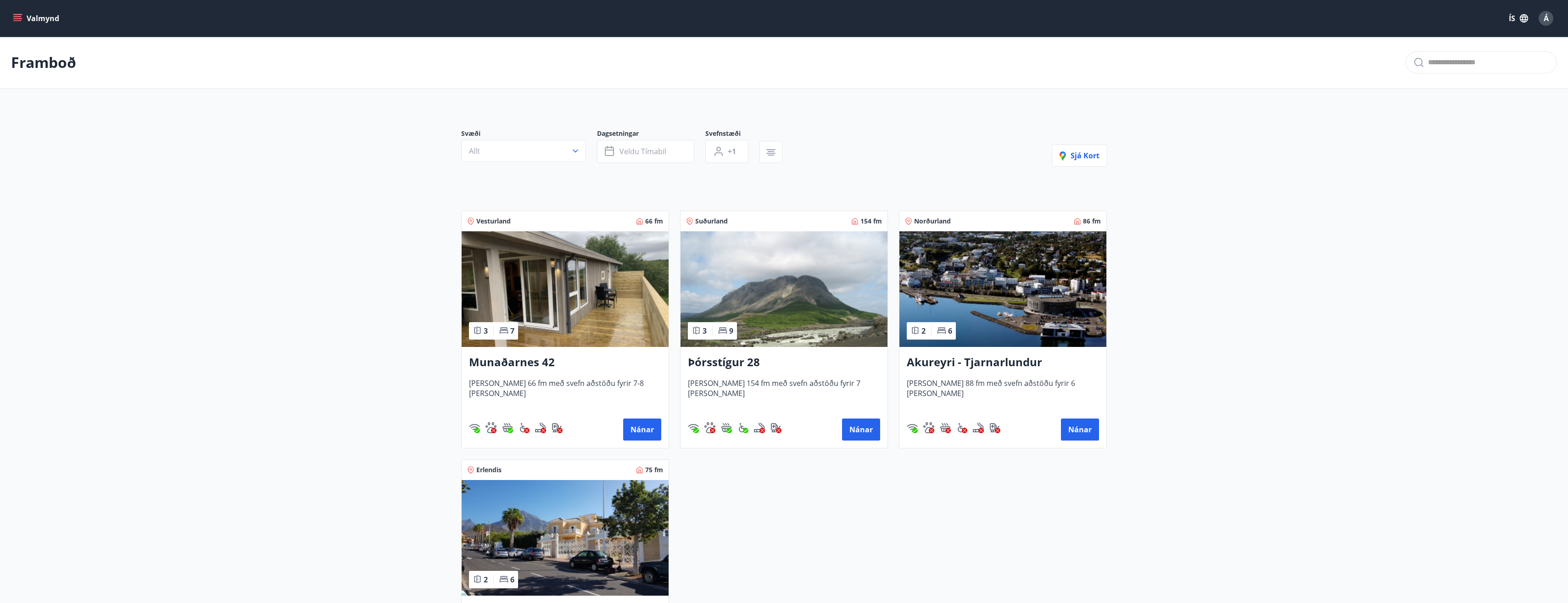
click at [1012, 303] on img at bounding box center [1003, 289] width 207 height 116
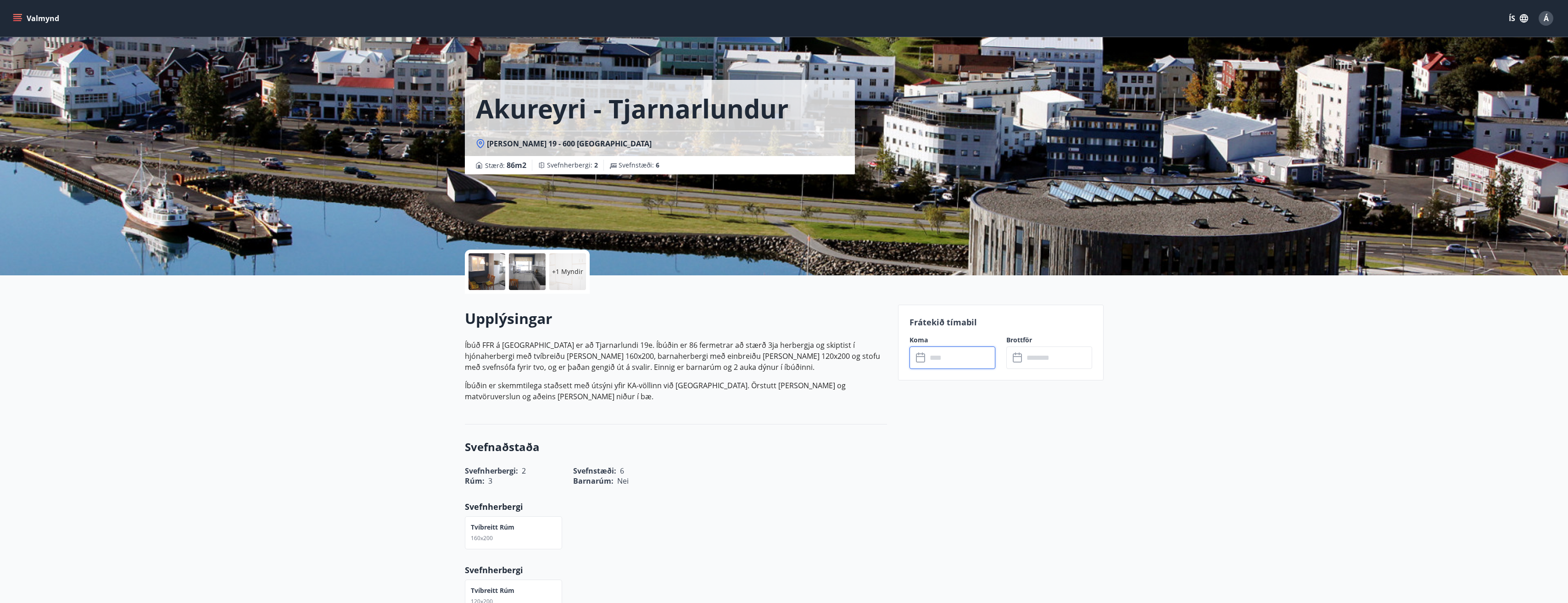
click at [960, 362] on input "text" at bounding box center [961, 358] width 68 height 23
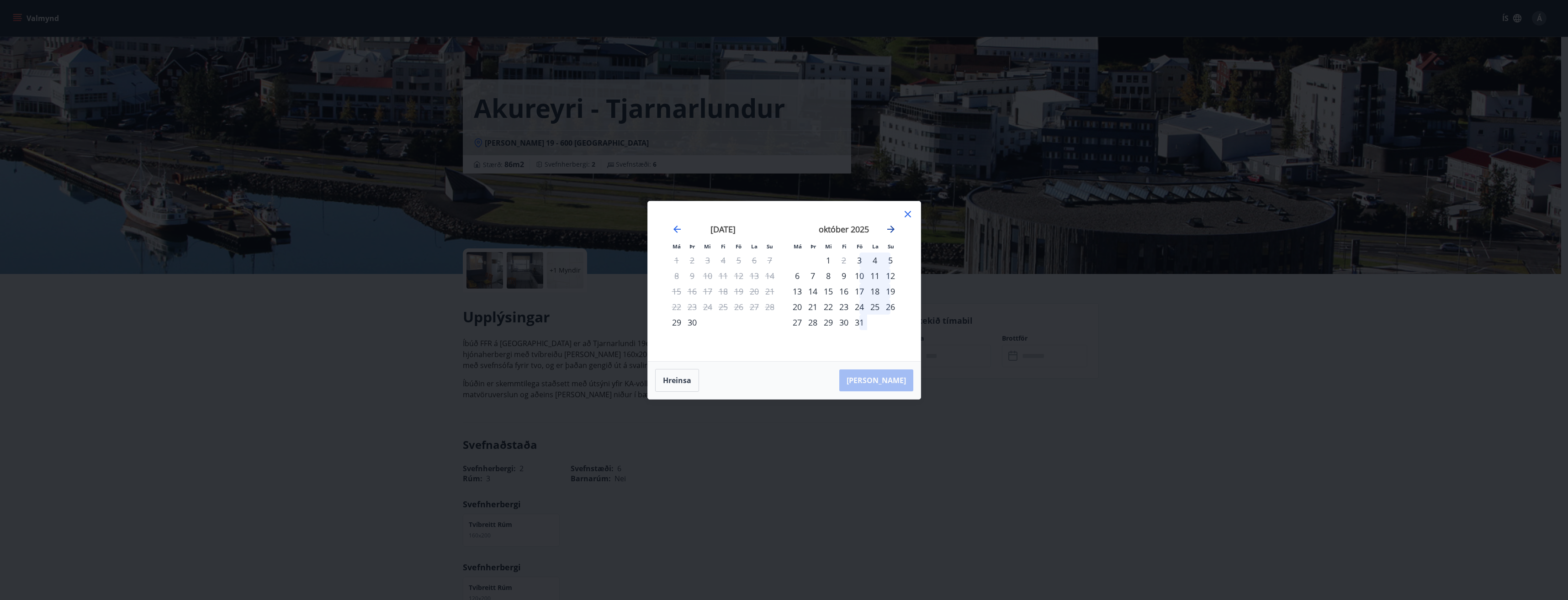
click at [890, 228] on icon "Move forward to switch to the next month." at bounding box center [891, 229] width 11 height 11
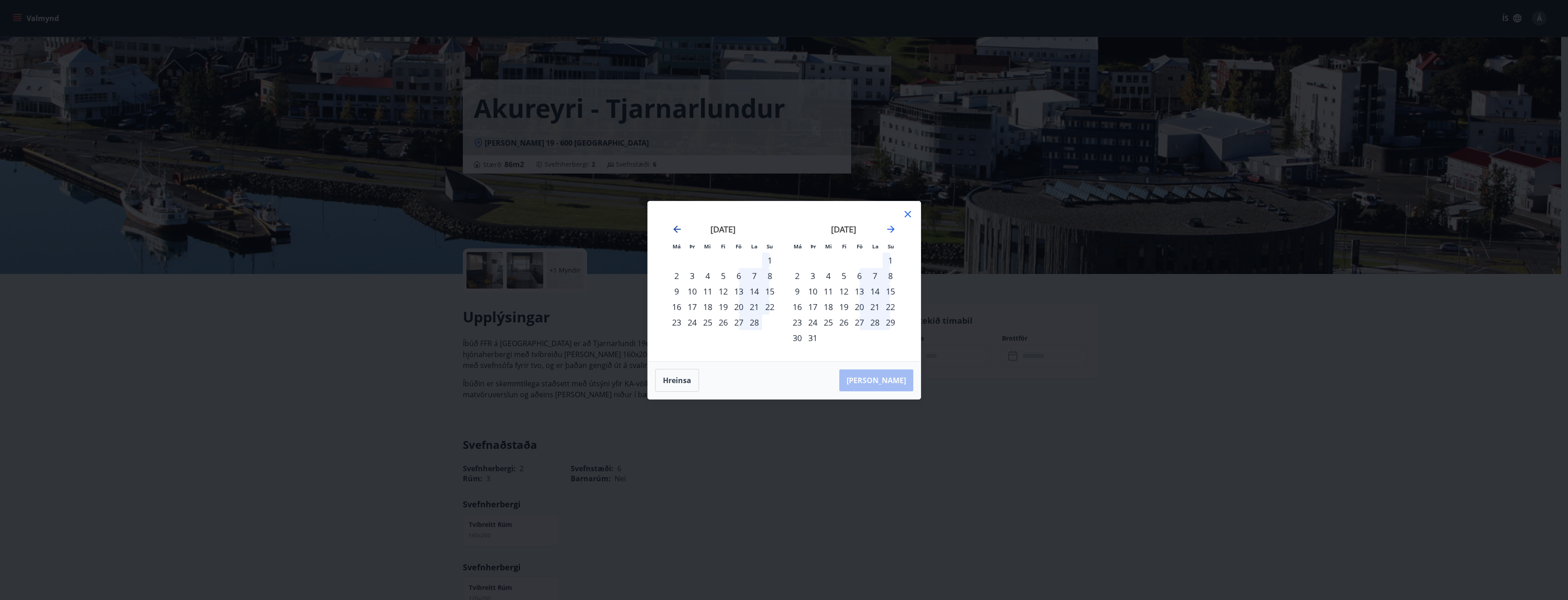
click at [676, 227] on icon "Move backward to switch to the previous month." at bounding box center [677, 229] width 7 height 7
click at [892, 229] on icon "Move forward to switch to the next month." at bounding box center [891, 229] width 7 height 7
click at [908, 211] on icon at bounding box center [908, 214] width 11 height 11
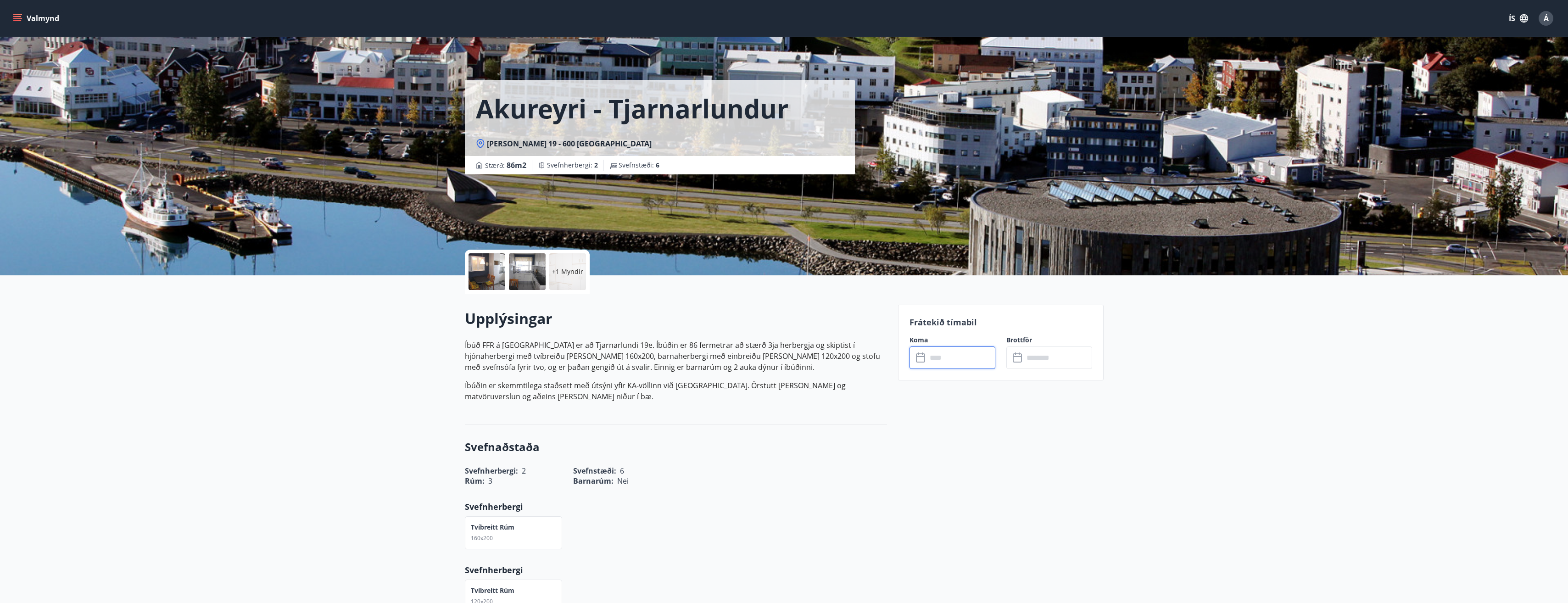
click at [948, 361] on input "text" at bounding box center [961, 358] width 68 height 23
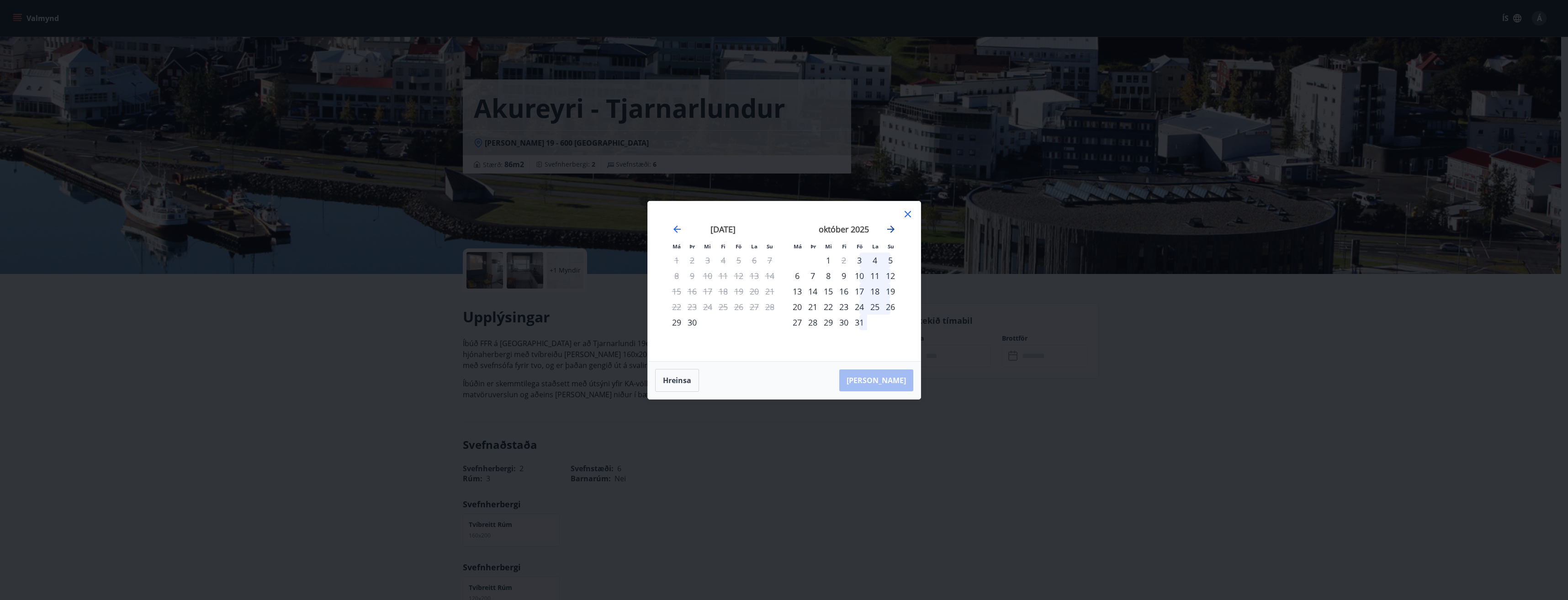
click at [889, 228] on icon "Move forward to switch to the next month." at bounding box center [891, 229] width 11 height 11
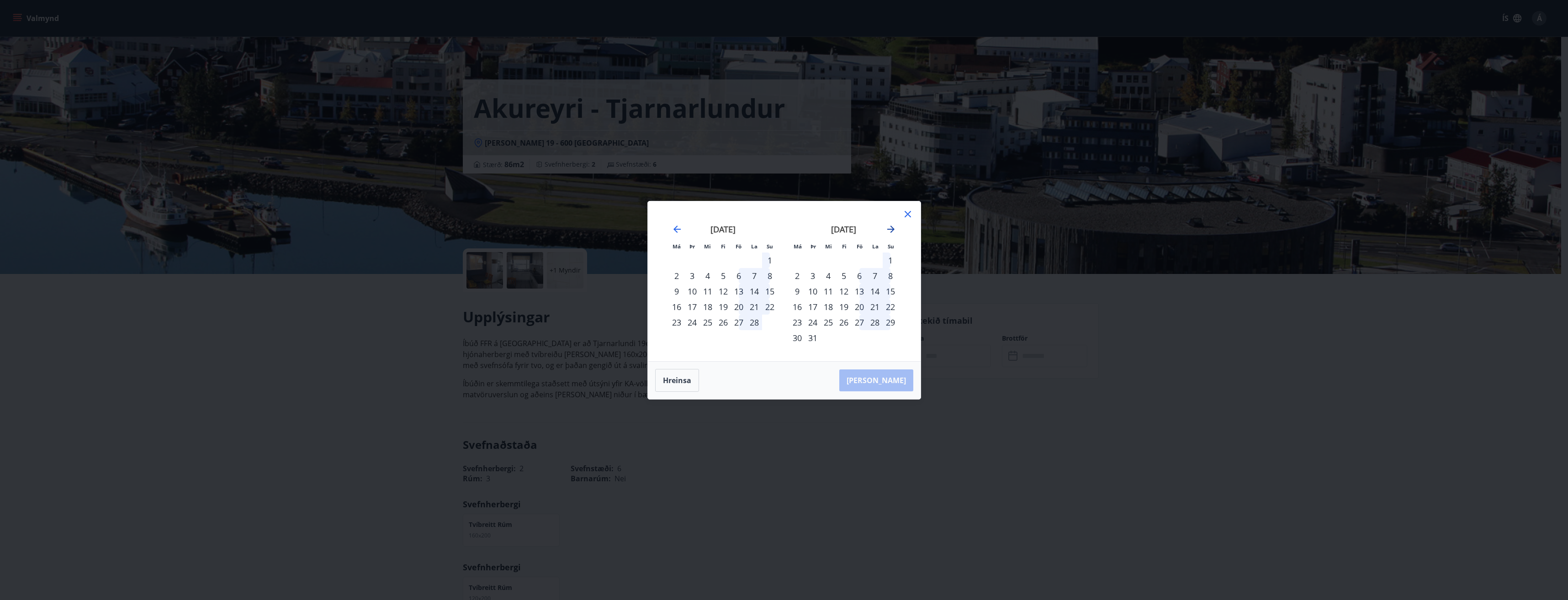
click at [889, 228] on icon "Move forward to switch to the next month." at bounding box center [891, 229] width 11 height 11
click at [723, 303] on div "23" at bounding box center [723, 307] width 16 height 16
click at [768, 307] on div "26" at bounding box center [770, 307] width 16 height 16
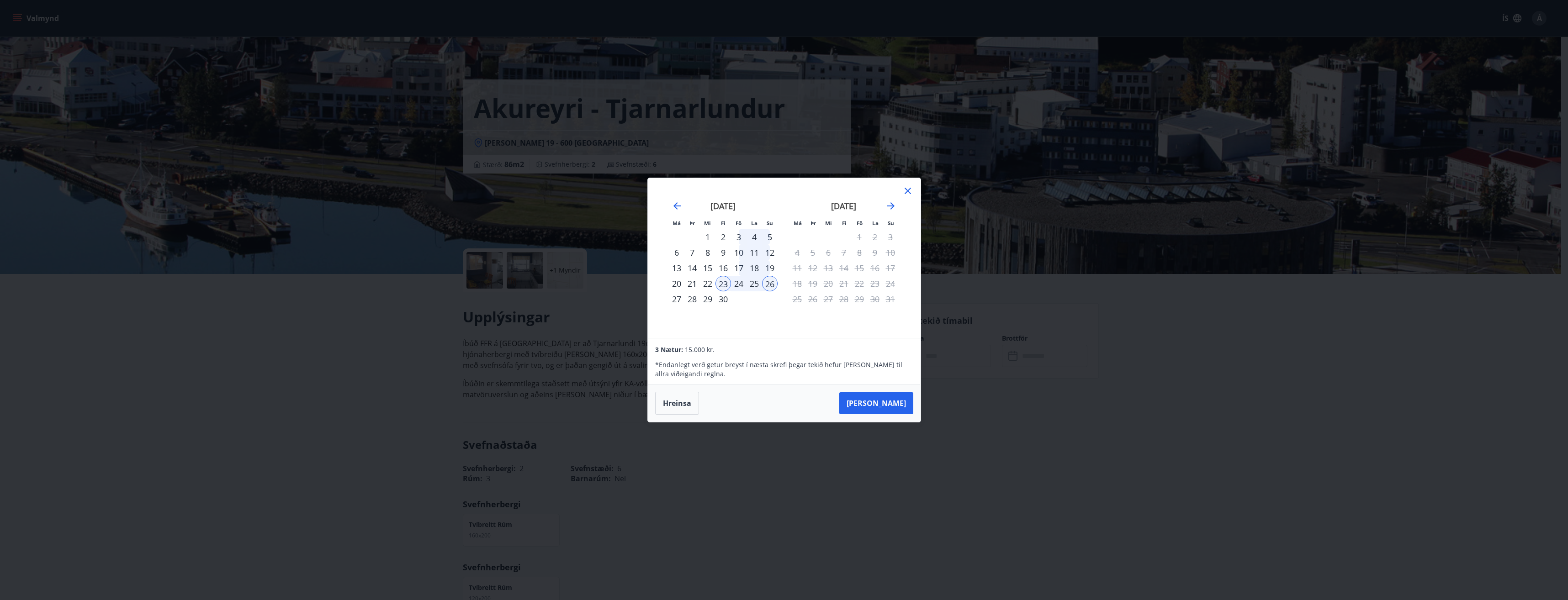
click at [704, 283] on div "22" at bounding box center [708, 284] width 16 height 16
click at [769, 282] on div "26" at bounding box center [770, 284] width 16 height 16
click at [908, 187] on icon at bounding box center [908, 191] width 11 height 11
